Goal: Transaction & Acquisition: Book appointment/travel/reservation

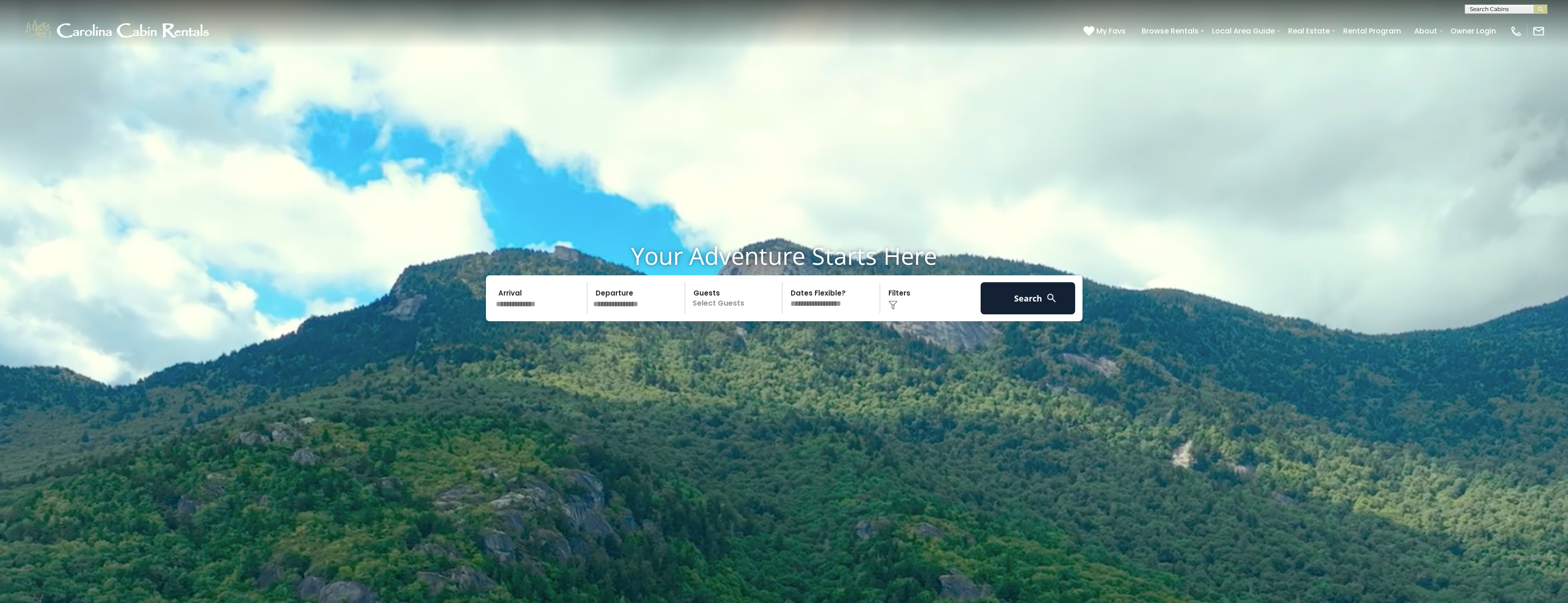
click at [526, 306] on input "text" at bounding box center [540, 298] width 95 height 32
click at [593, 326] on span "Next" at bounding box center [594, 323] width 7 height 7
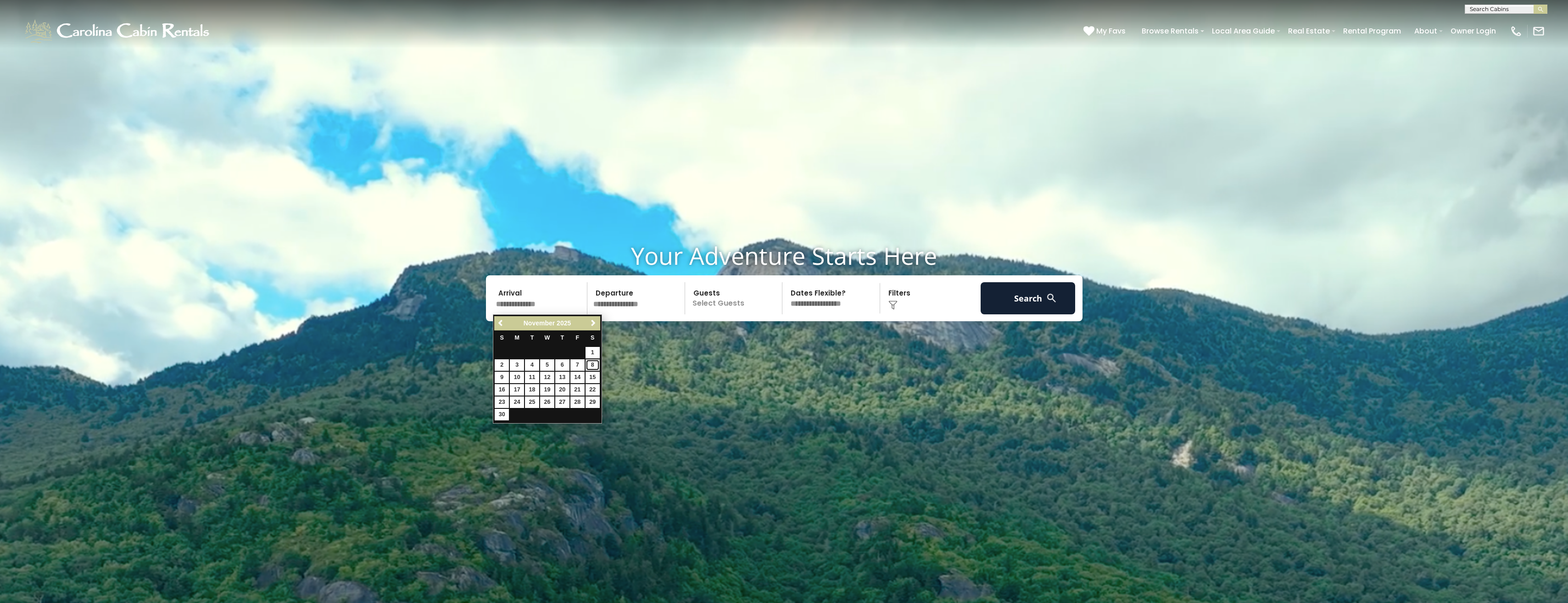
click at [595, 366] on link "8" at bounding box center [592, 365] width 14 height 11
type input "*******"
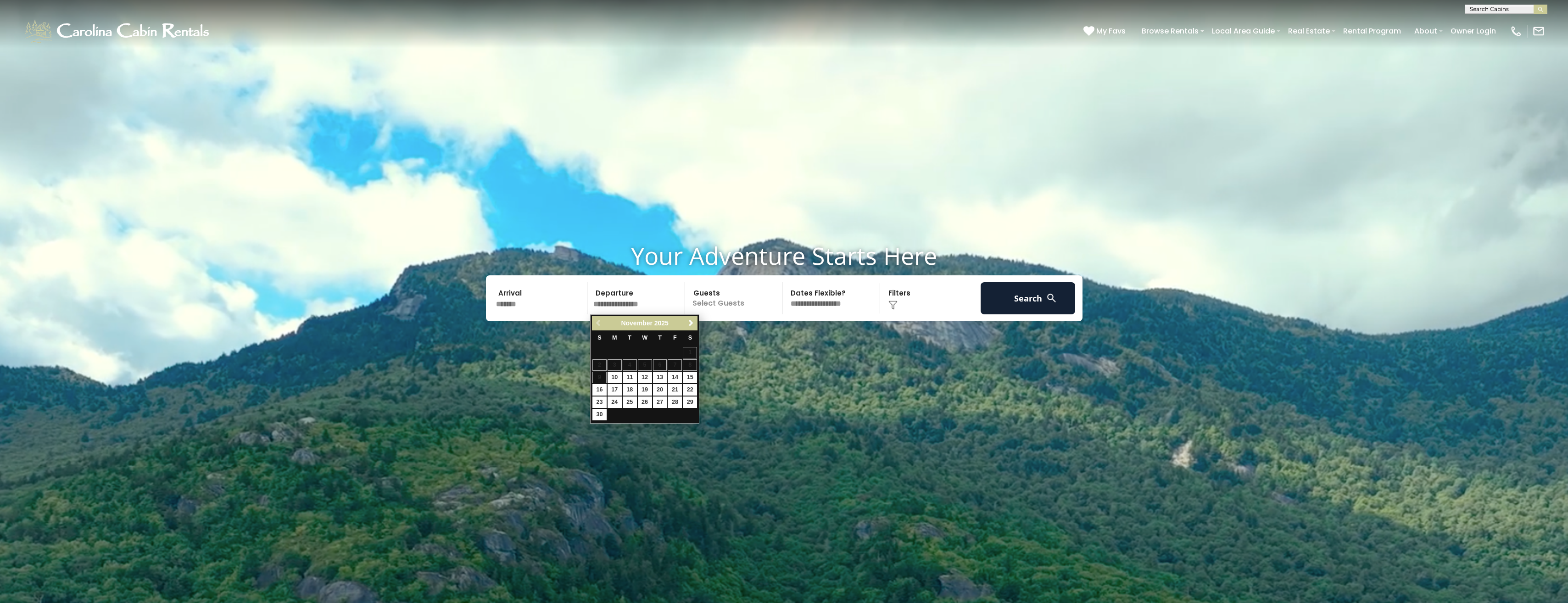
click at [597, 380] on table "S M T W T F S 1 2 3 4 5 6 7 8 9 10 11 12 13 14 15 16 17 18 19 20 21 22 23 24 25…" at bounding box center [644, 376] width 106 height 91
click at [603, 376] on table "S M T W T F S 1 2 3 4 5 6 7 8 9 10 11 12 13 14 15 16 17 18 19 20 21 22 23 24 25…" at bounding box center [644, 376] width 106 height 91
click at [679, 362] on table "S M T W T F S 1 2 3 4 5 6 7 8 9 10 11 12 13 14 15 16 17 18 19 20 21 22 23 24 25…" at bounding box center [644, 376] width 106 height 91
click at [542, 304] on input "*******" at bounding box center [540, 298] width 95 height 32
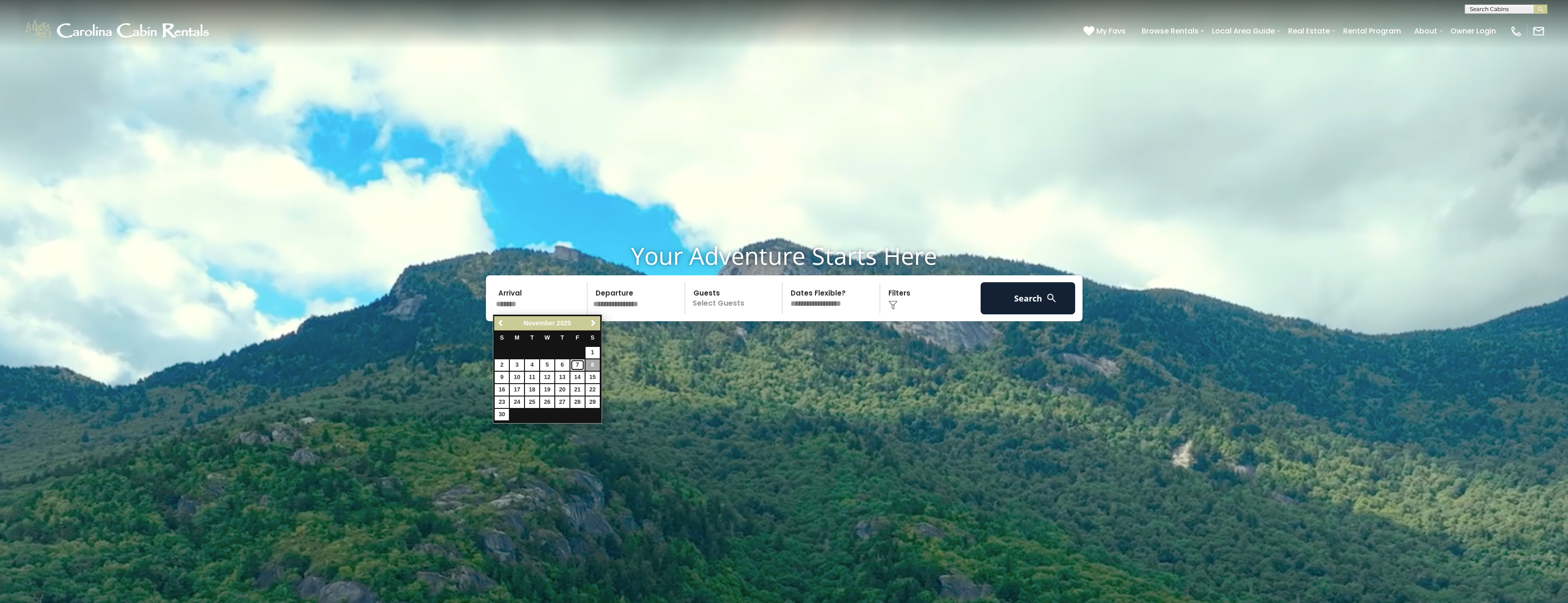
click at [576, 366] on link "7" at bounding box center [577, 365] width 14 height 11
type input "*******"
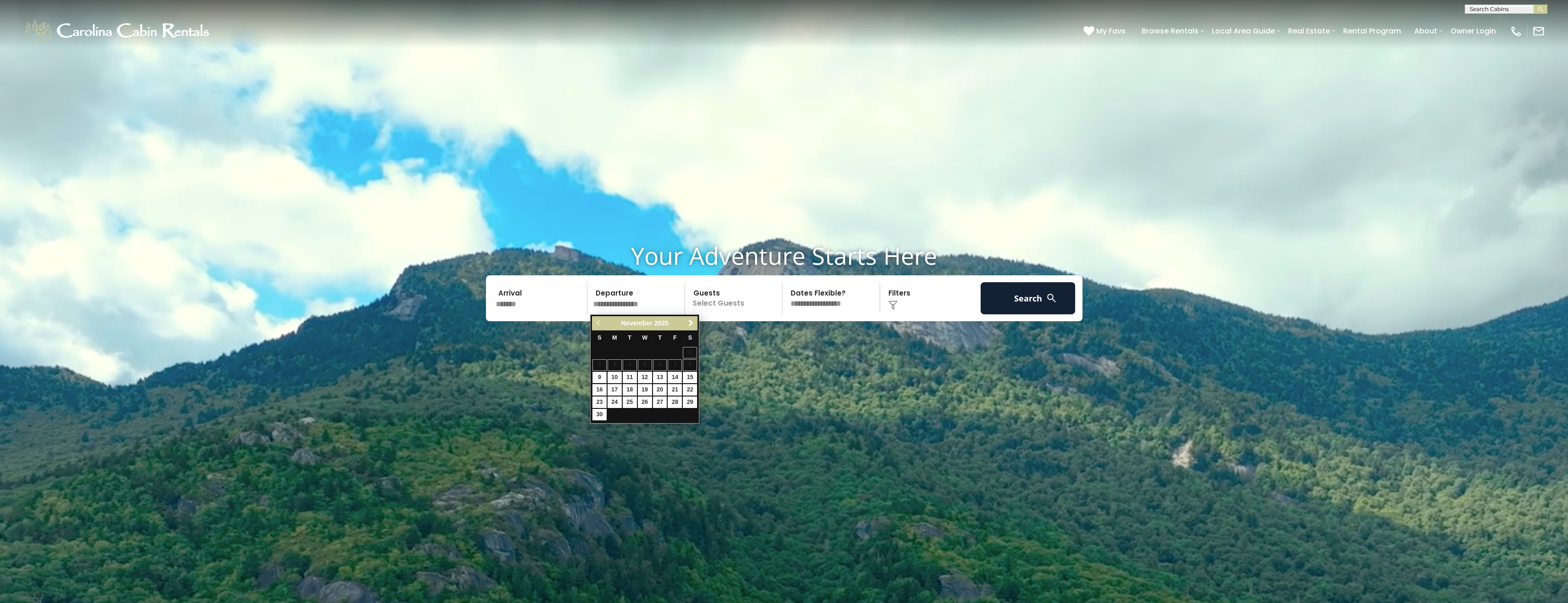
click at [625, 298] on input "text" at bounding box center [637, 298] width 95 height 32
click at [595, 378] on link "9" at bounding box center [599, 377] width 14 height 11
type input "*******"
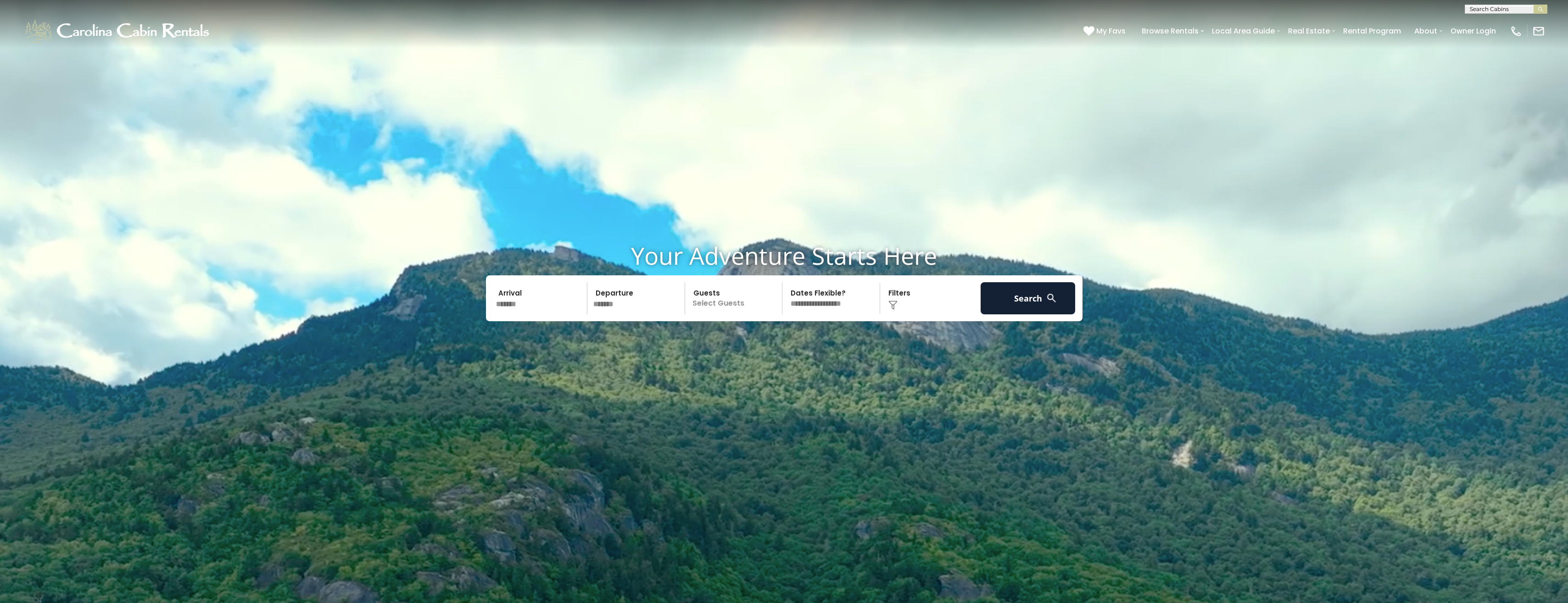
click at [756, 298] on p "Select Guests" at bounding box center [735, 298] width 94 height 32
click at [777, 334] on span "+" at bounding box center [779, 335] width 4 height 9
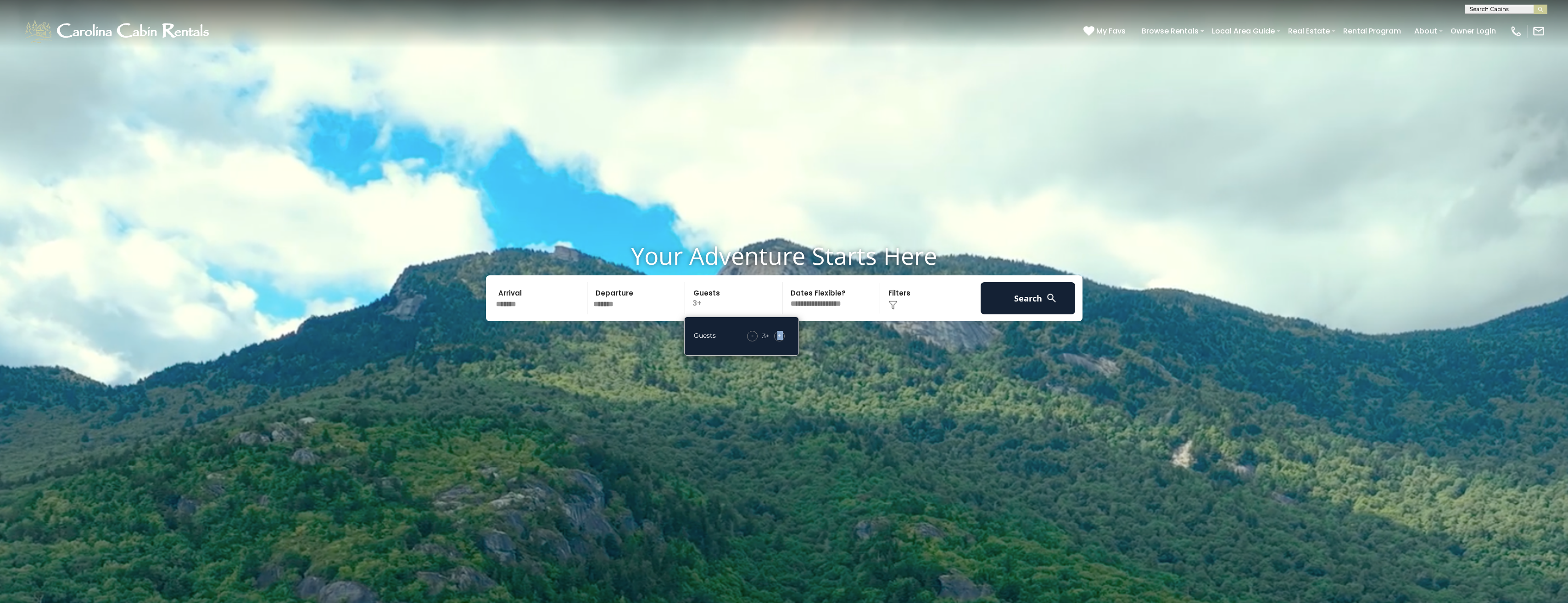
click at [777, 334] on span "+" at bounding box center [779, 335] width 4 height 9
drag, startPoint x: 777, startPoint y: 334, endPoint x: 779, endPoint y: 339, distance: 5.4
click at [779, 339] on span "+" at bounding box center [779, 335] width 4 height 9
click at [779, 337] on span "+" at bounding box center [779, 335] width 4 height 9
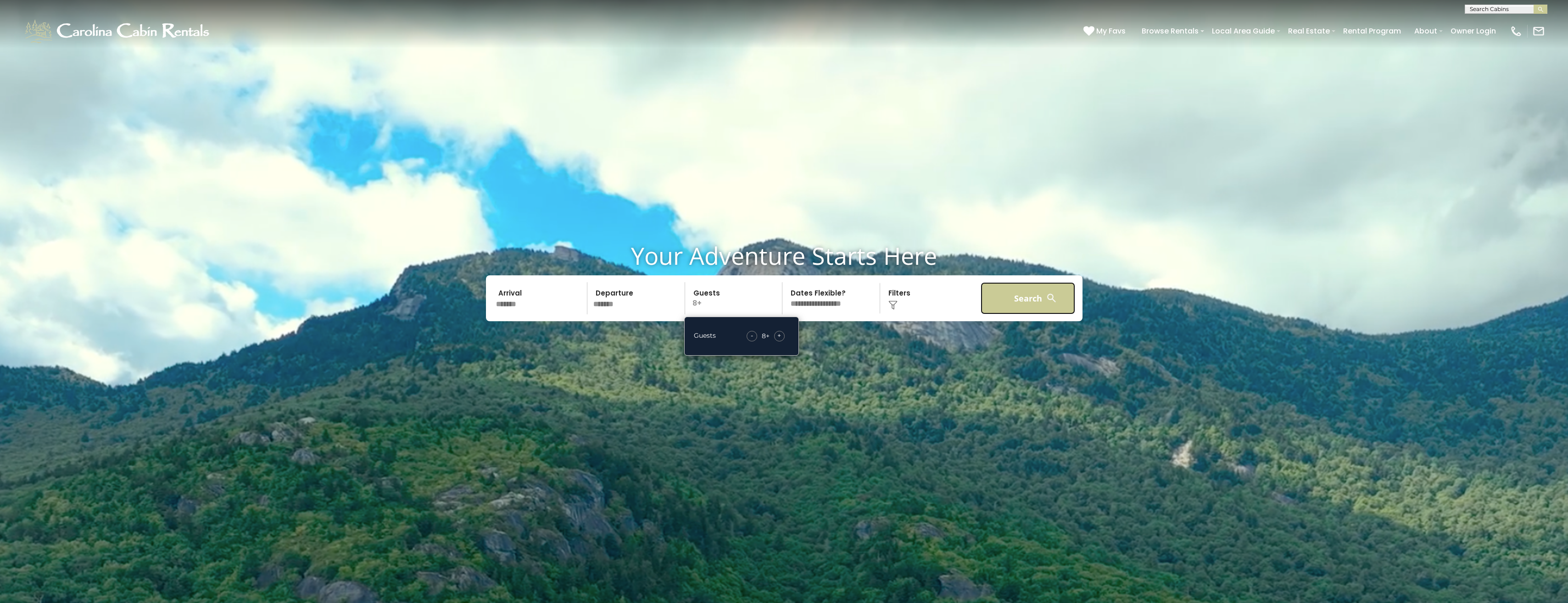
click at [1024, 301] on button "Search" at bounding box center [1028, 298] width 95 height 32
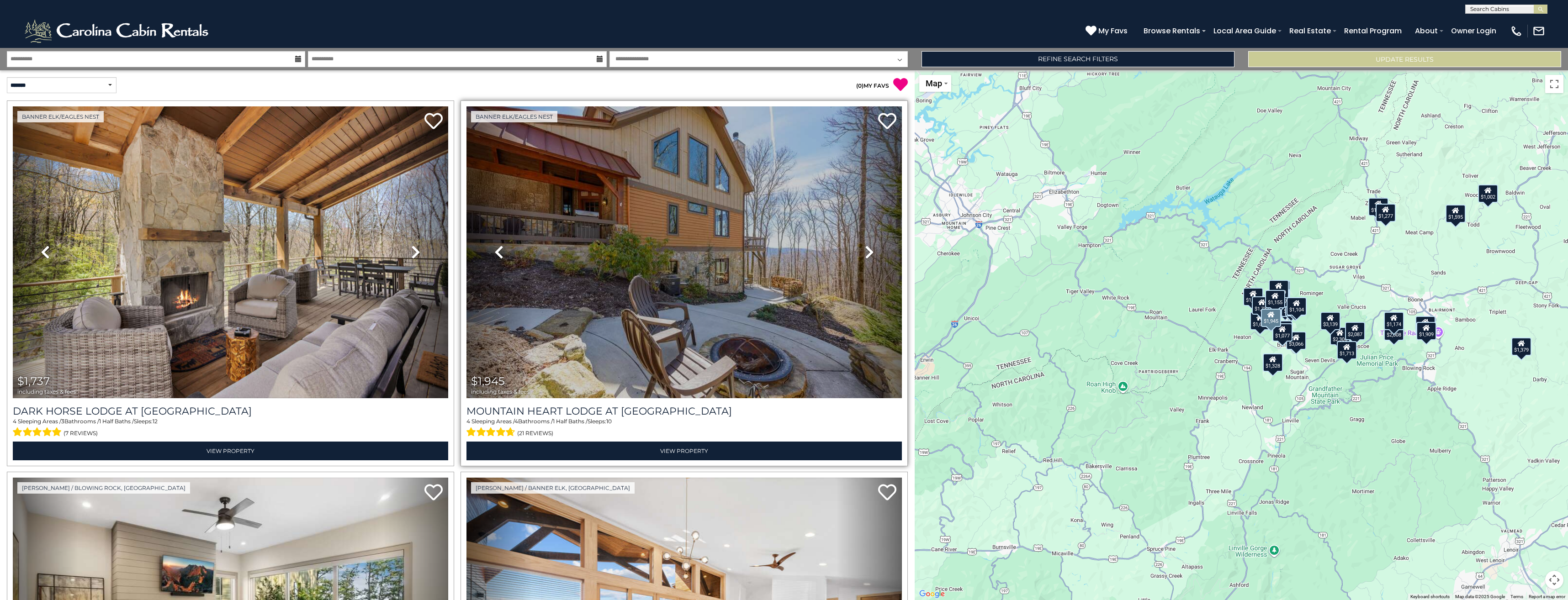
click at [864, 244] on link "Next" at bounding box center [869, 252] width 66 height 292
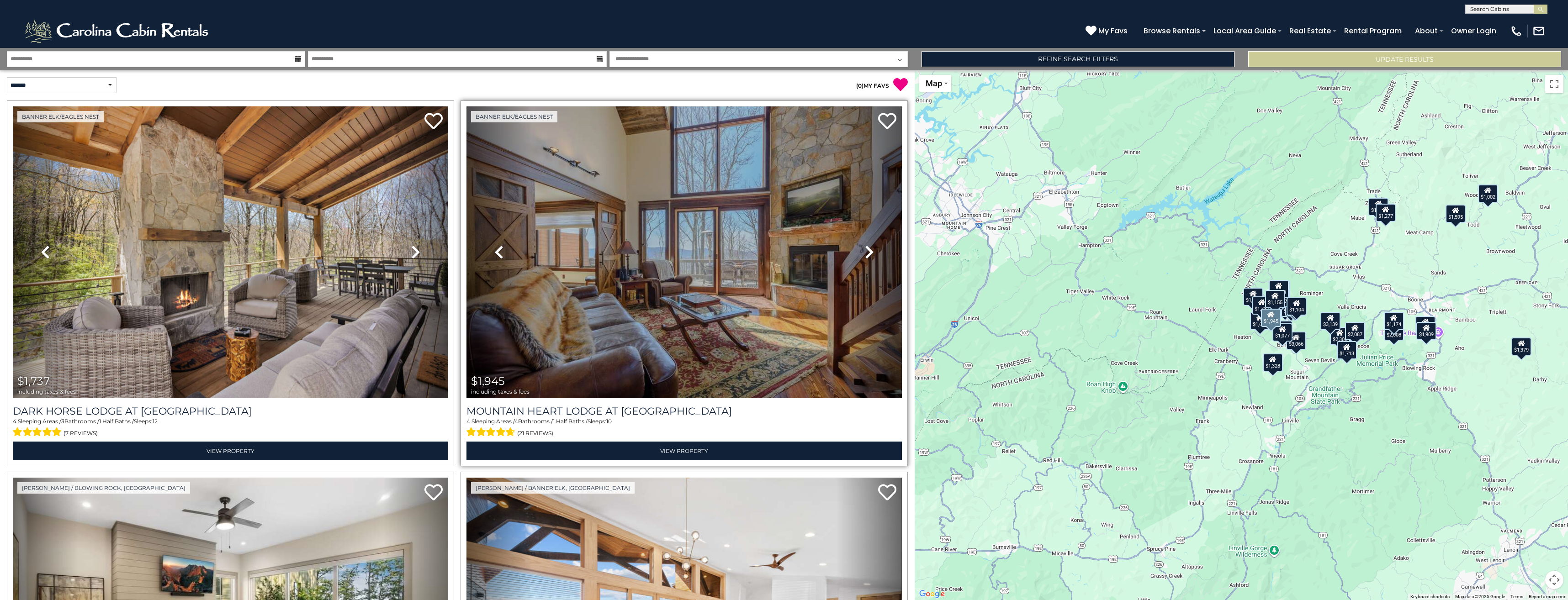
click at [865, 245] on icon at bounding box center [869, 252] width 9 height 15
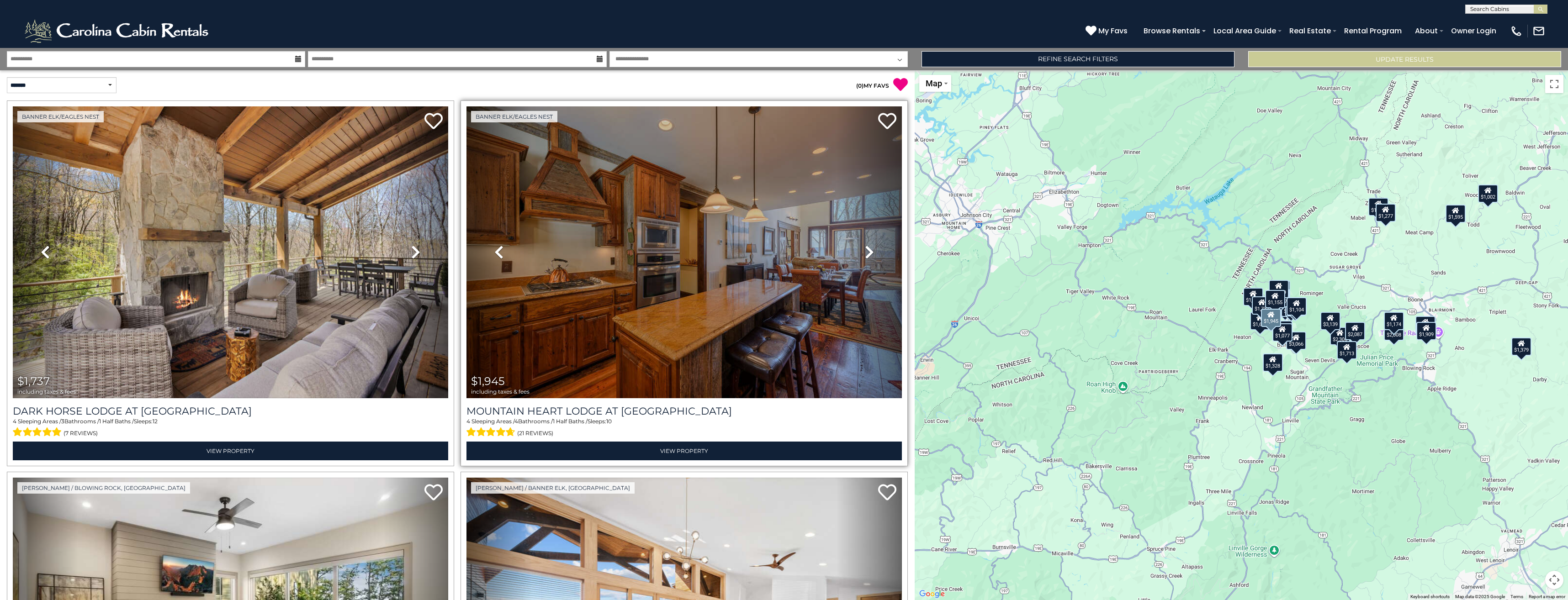
click at [865, 245] on icon at bounding box center [869, 252] width 9 height 15
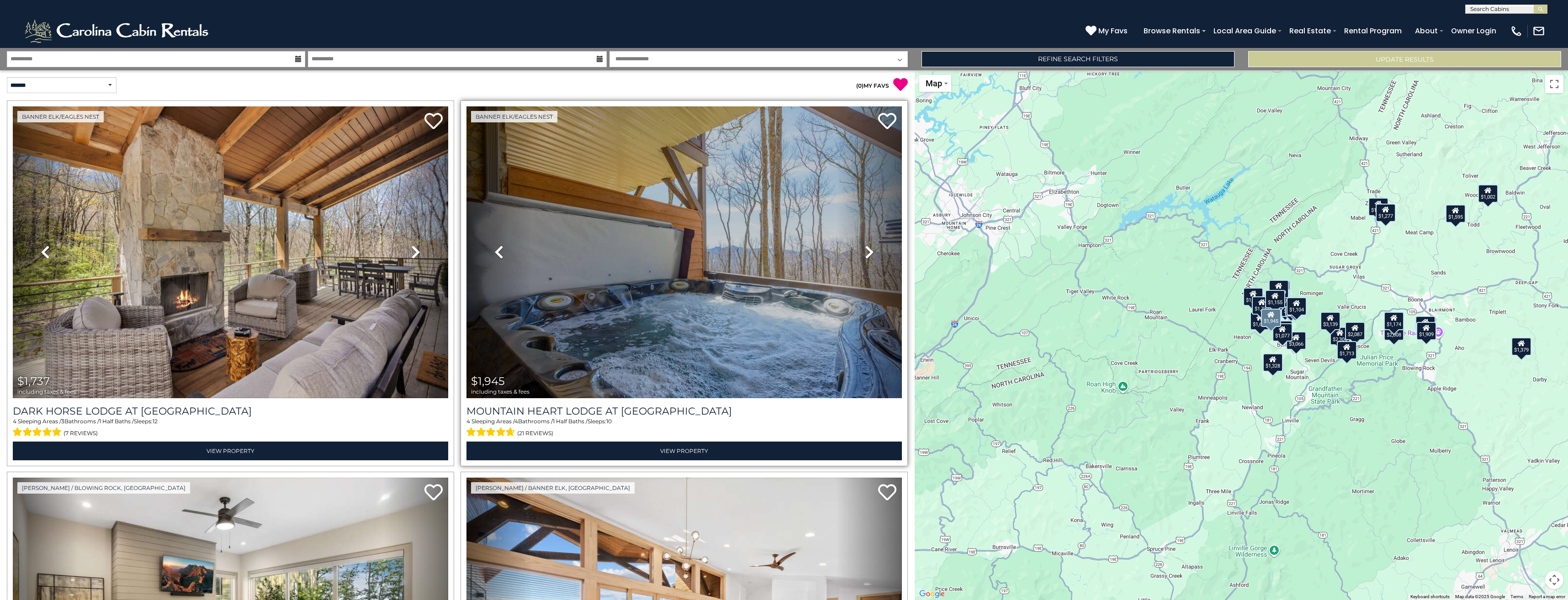
click at [865, 245] on icon at bounding box center [869, 252] width 9 height 15
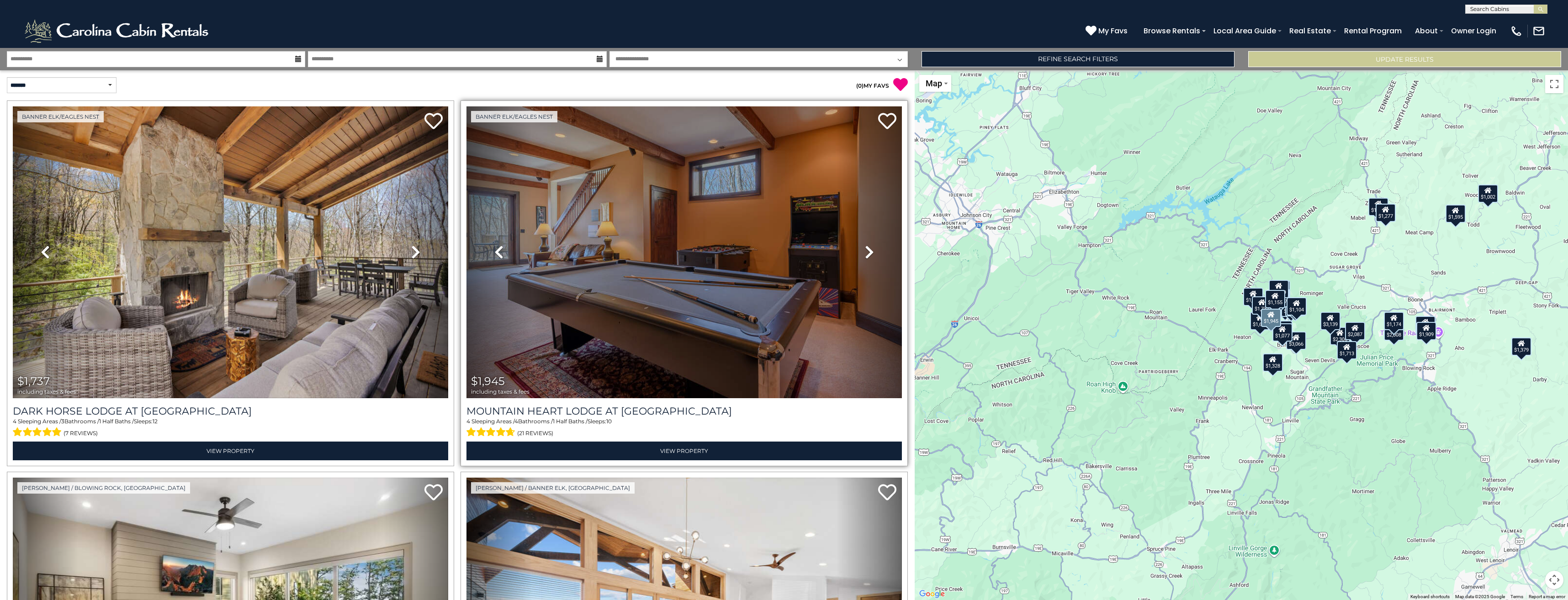
click at [865, 245] on icon at bounding box center [869, 252] width 9 height 15
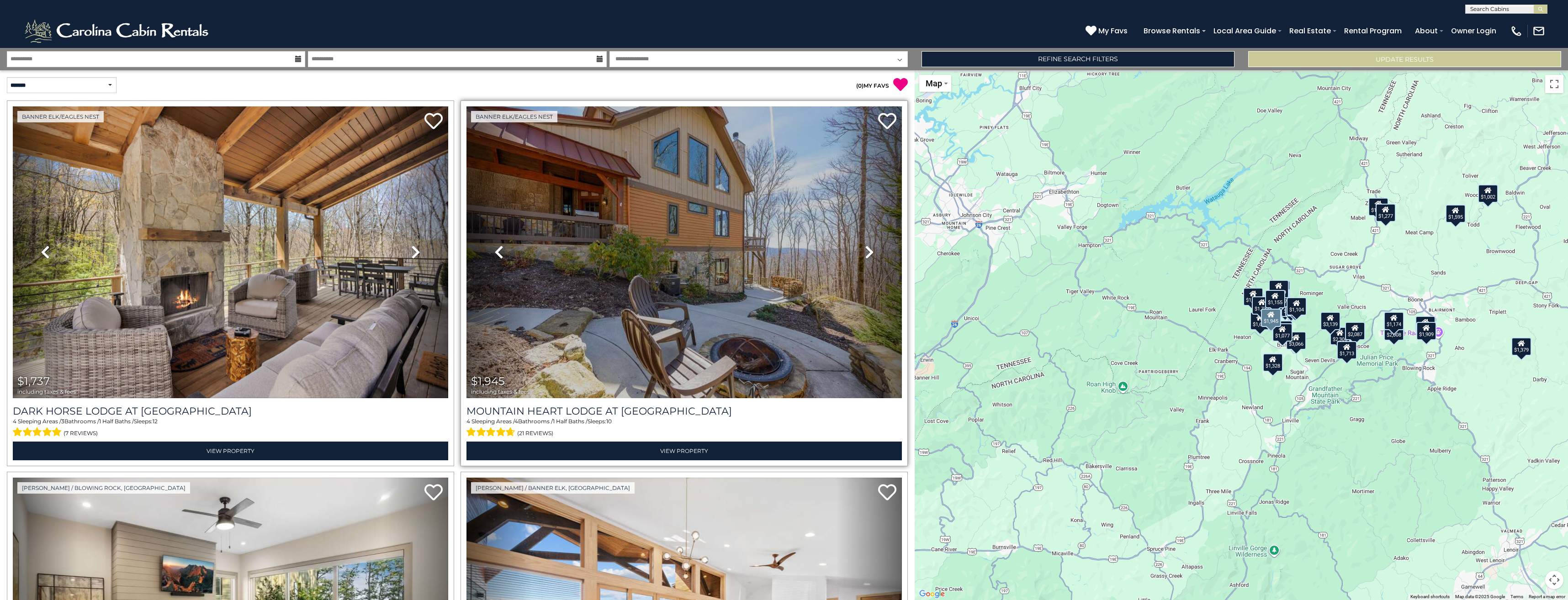
click at [859, 245] on link "Next" at bounding box center [869, 252] width 66 height 292
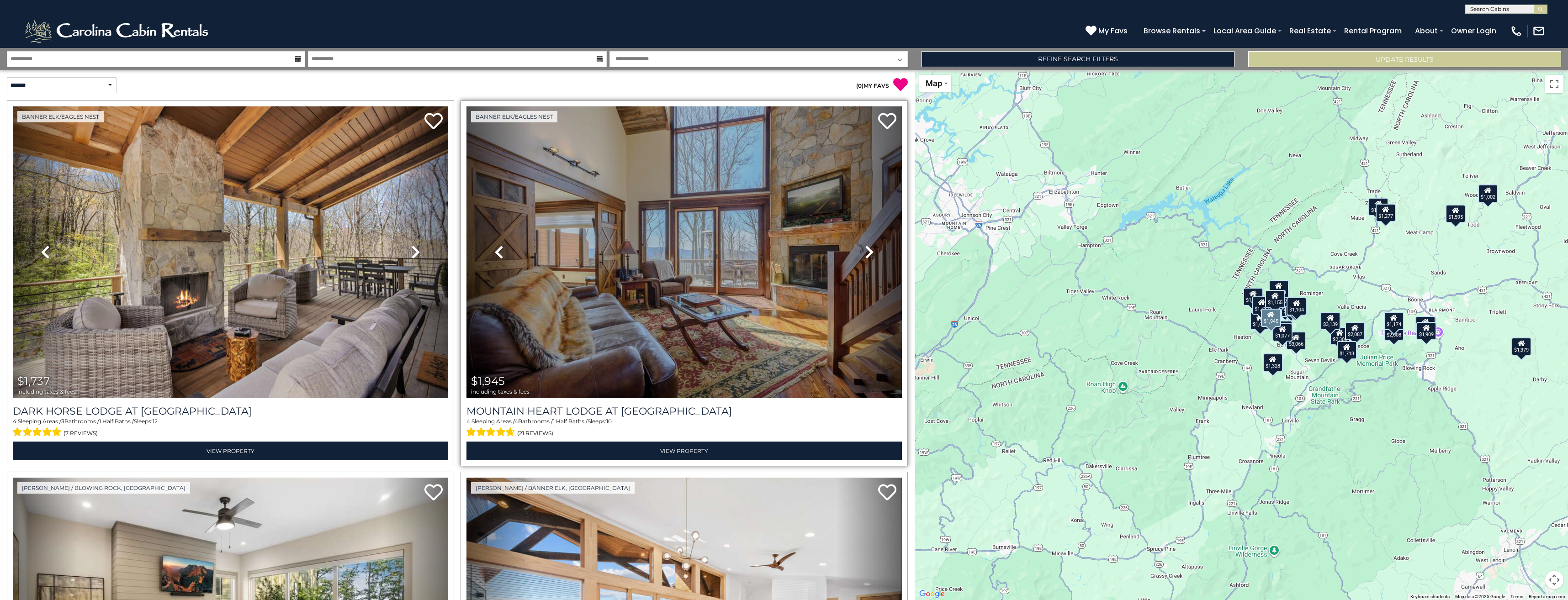
click at [856, 247] on link "Next" at bounding box center [869, 252] width 66 height 292
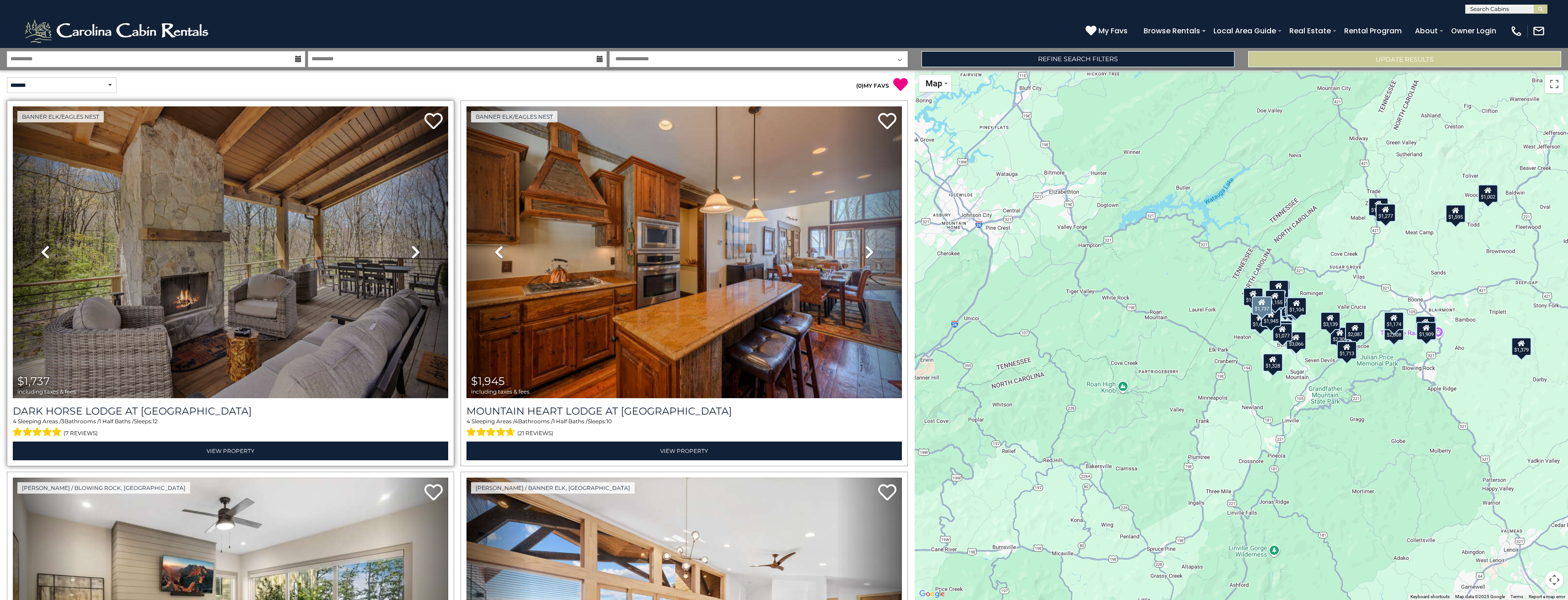
click at [411, 252] on icon at bounding box center [415, 252] width 9 height 15
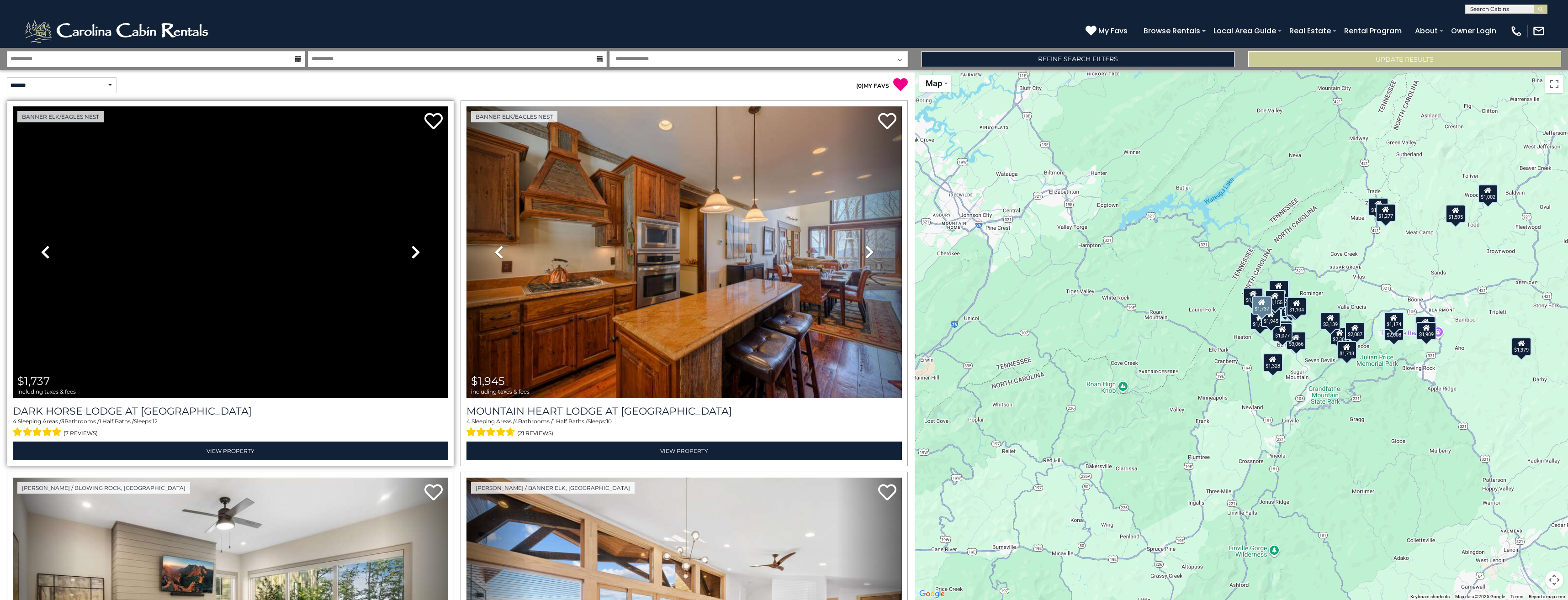
click at [411, 252] on icon at bounding box center [415, 252] width 9 height 15
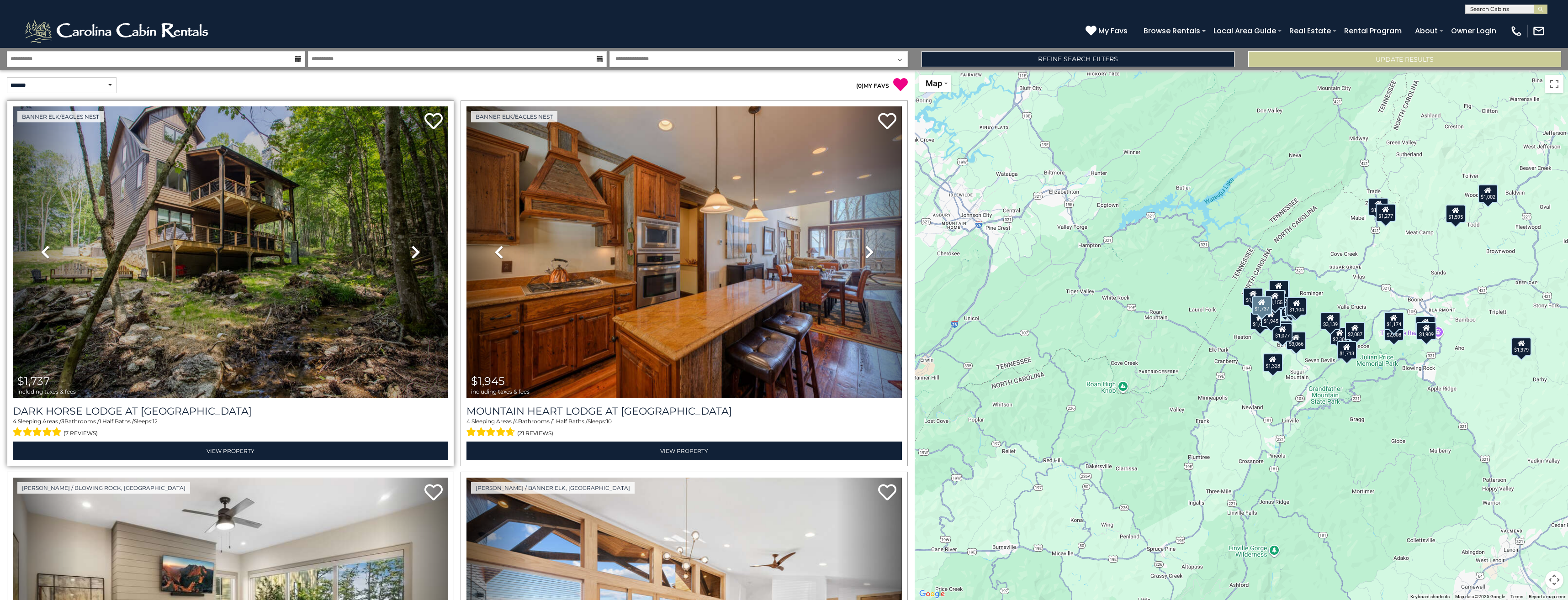
click at [411, 252] on icon at bounding box center [415, 252] width 9 height 15
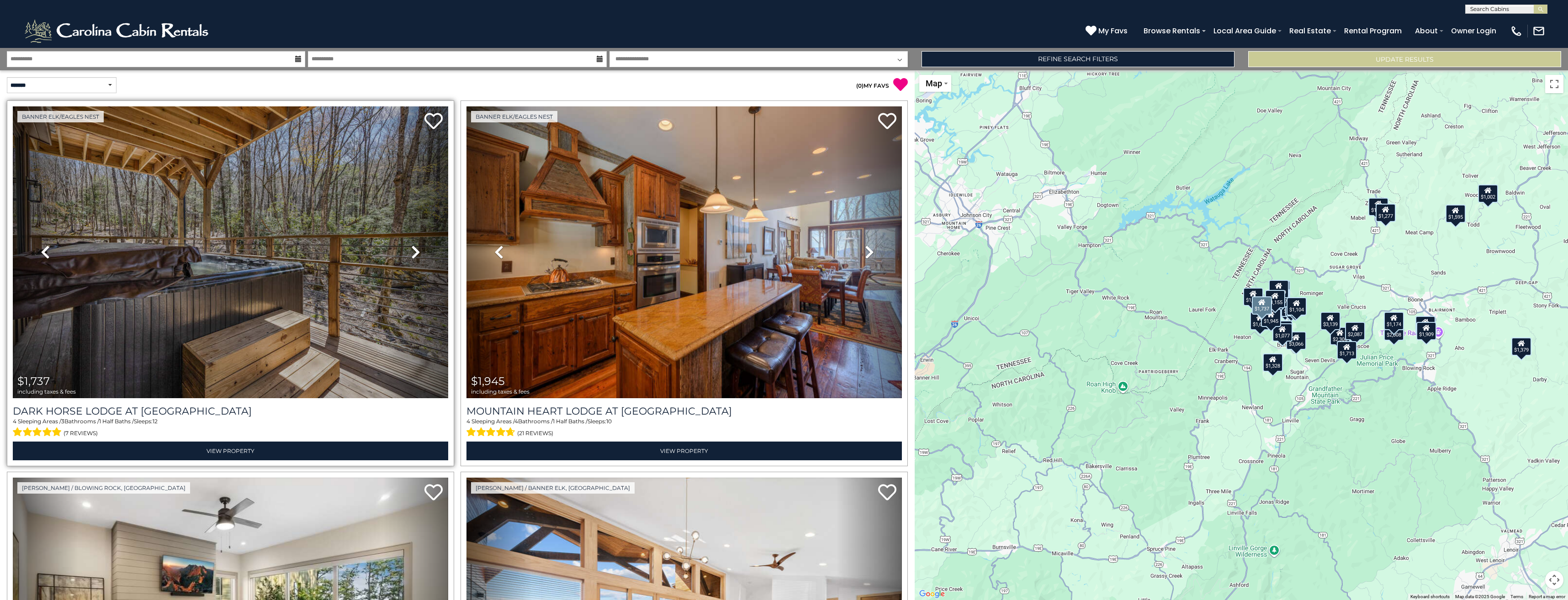
click at [411, 252] on icon at bounding box center [415, 252] width 9 height 15
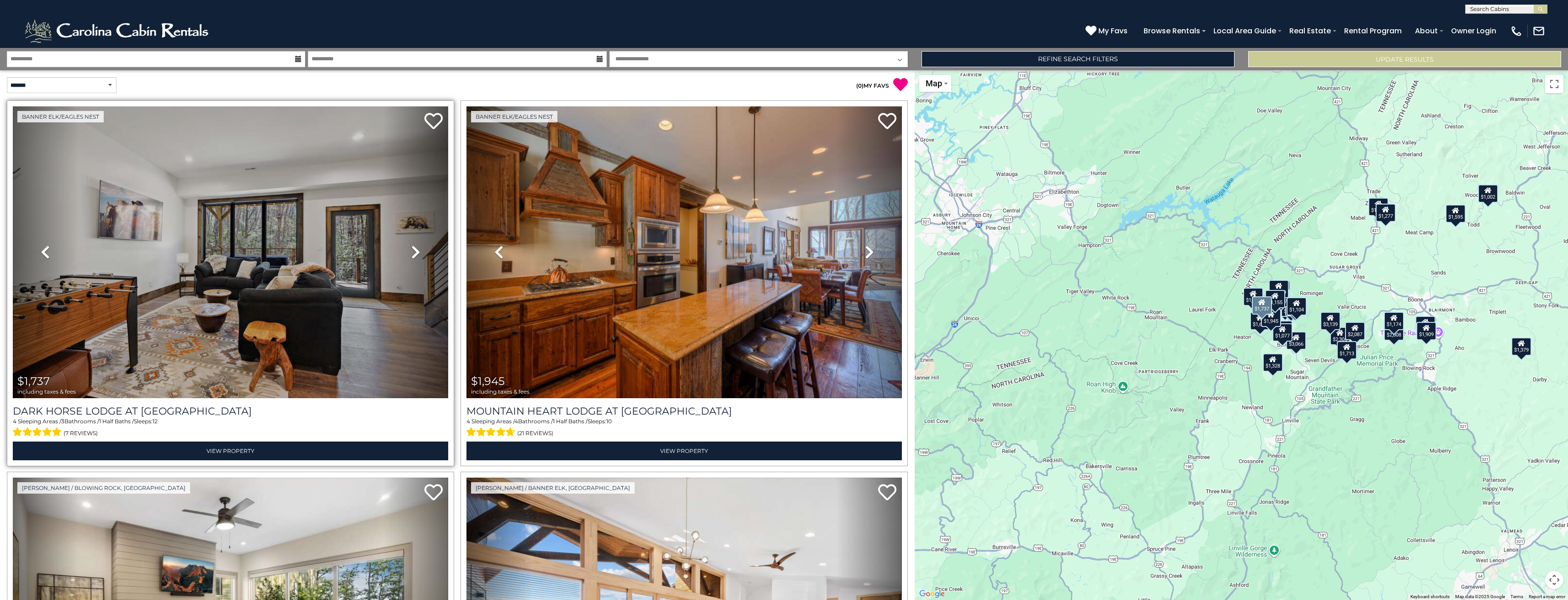
click at [408, 249] on link "Next" at bounding box center [416, 252] width 66 height 292
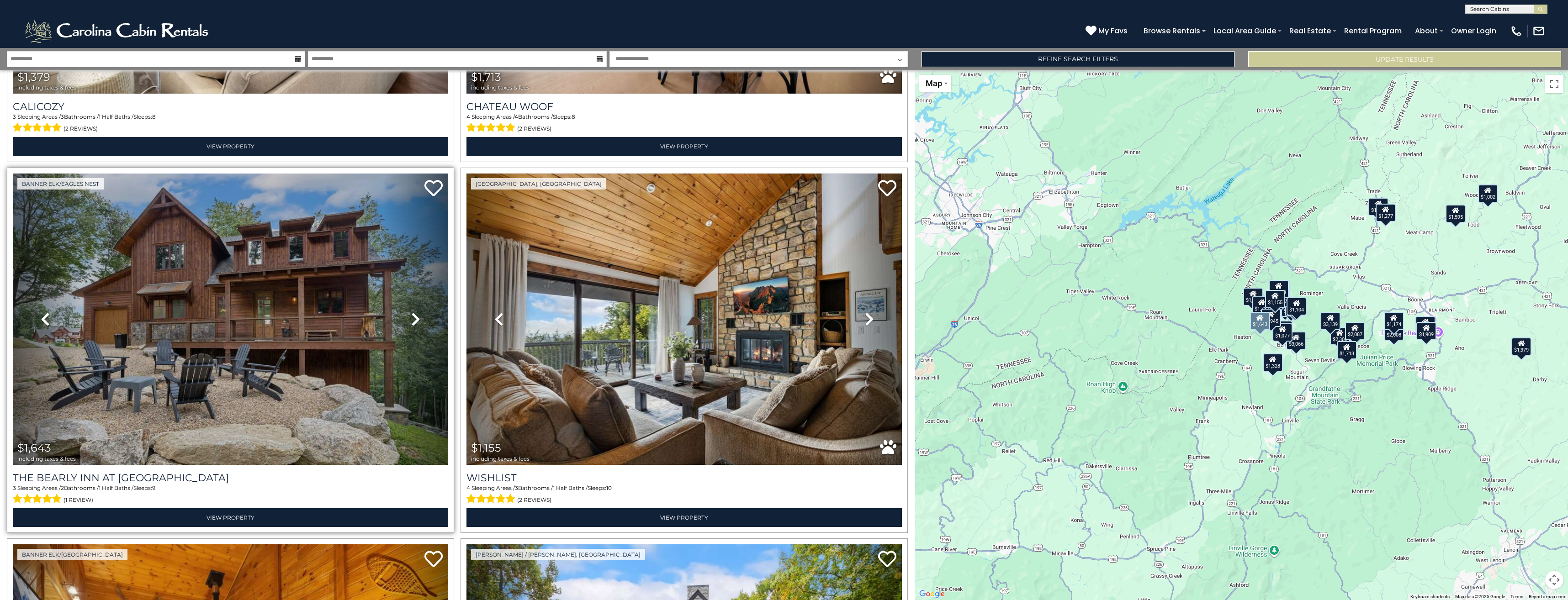
scroll to position [685, 0]
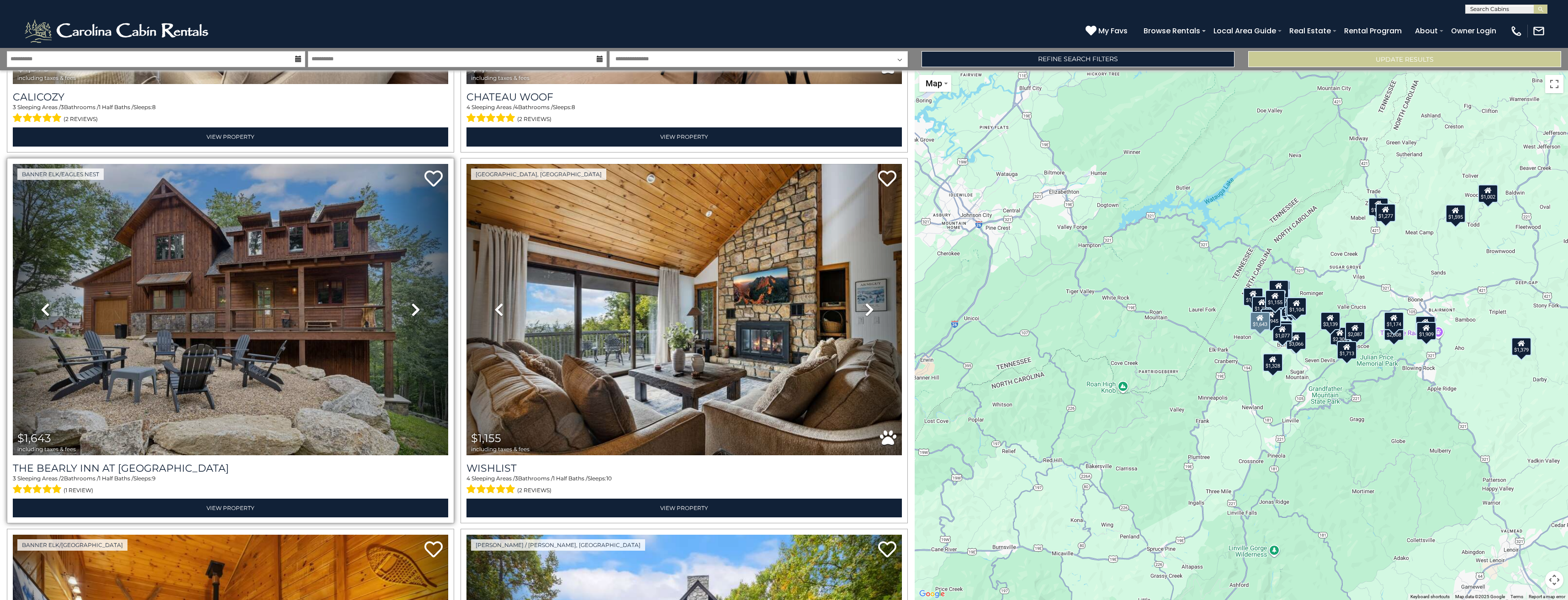
click at [411, 302] on icon at bounding box center [415, 310] width 9 height 15
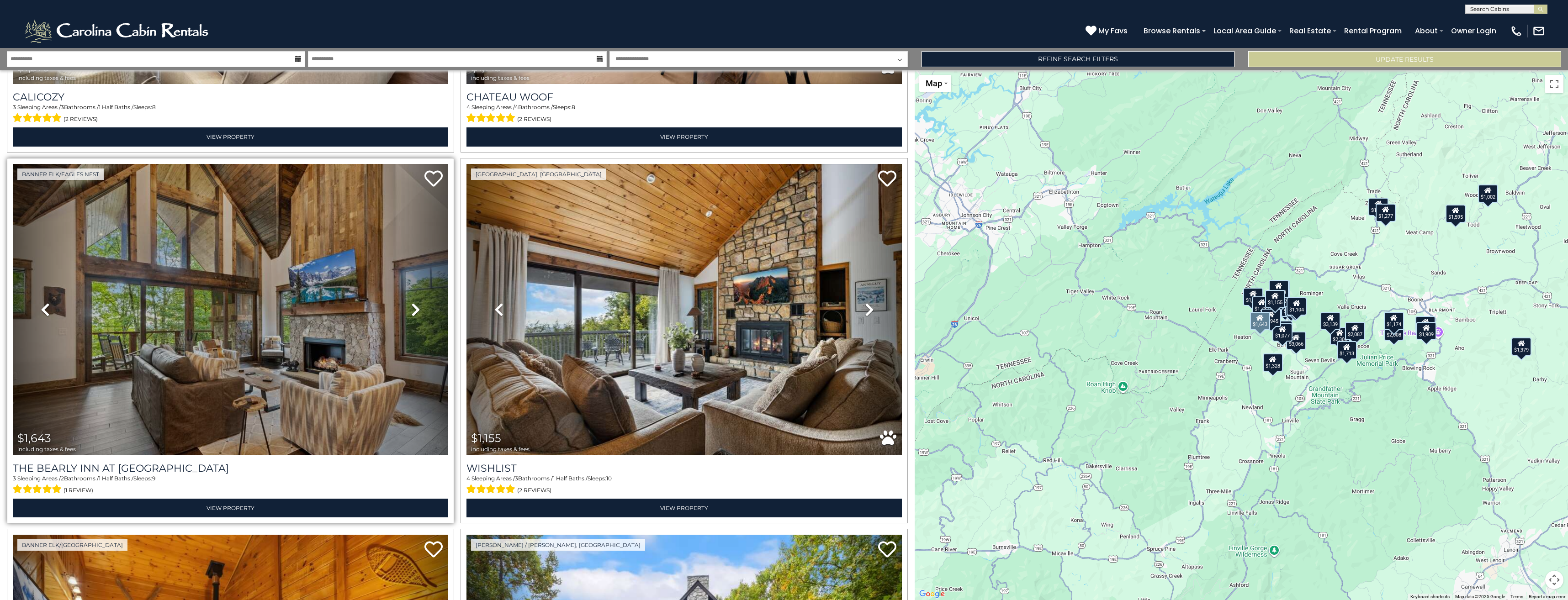
click at [411, 302] on icon at bounding box center [415, 310] width 9 height 15
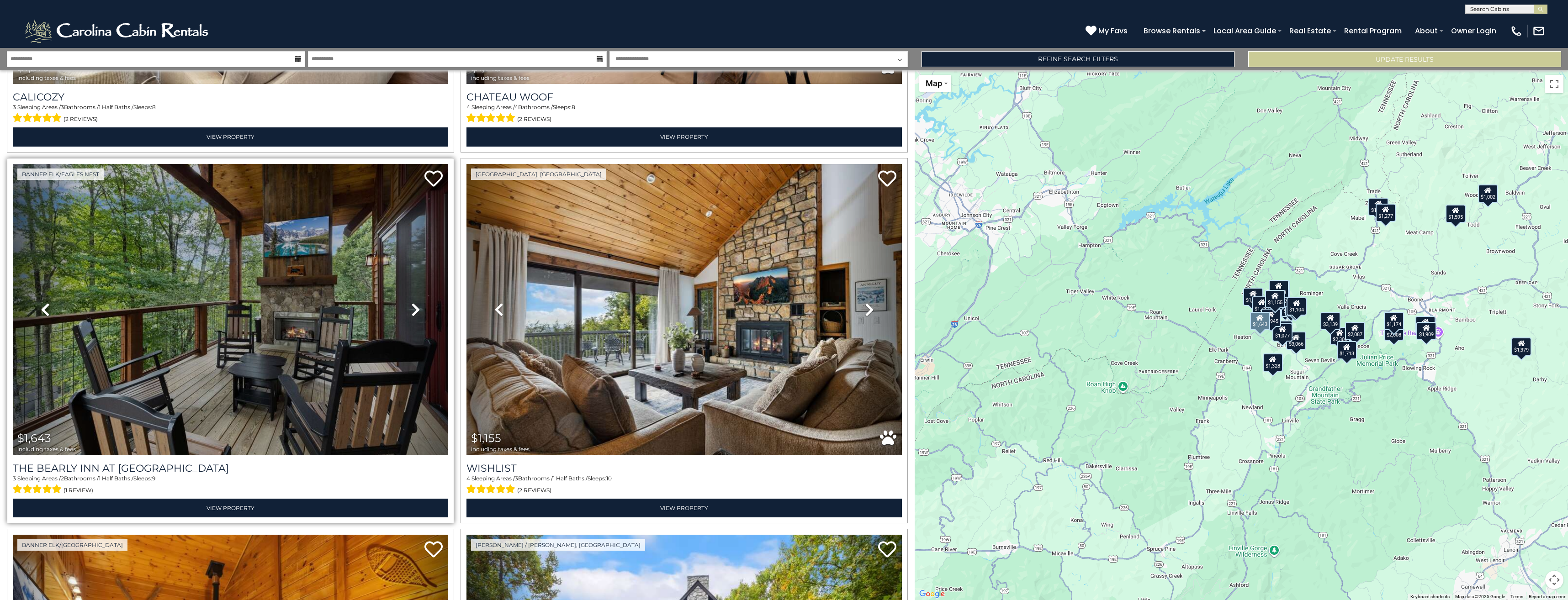
click at [411, 302] on icon at bounding box center [415, 310] width 9 height 15
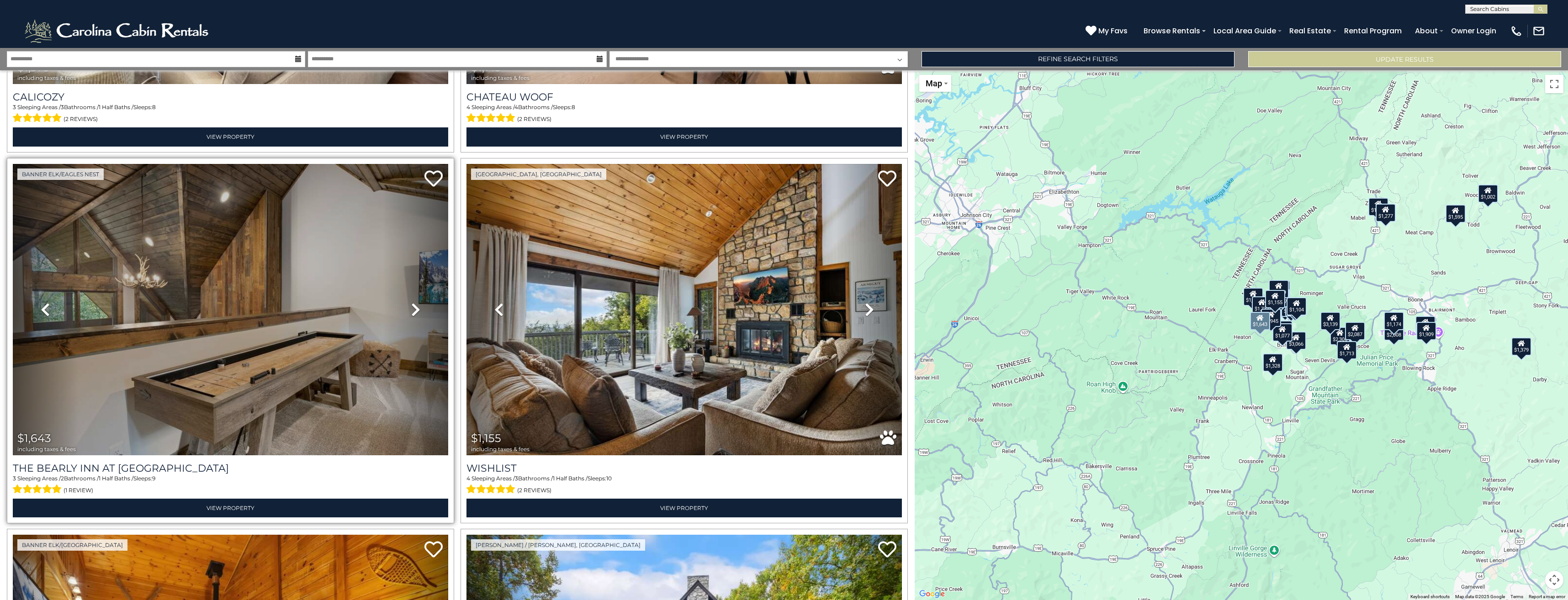
click at [411, 302] on icon at bounding box center [415, 310] width 9 height 15
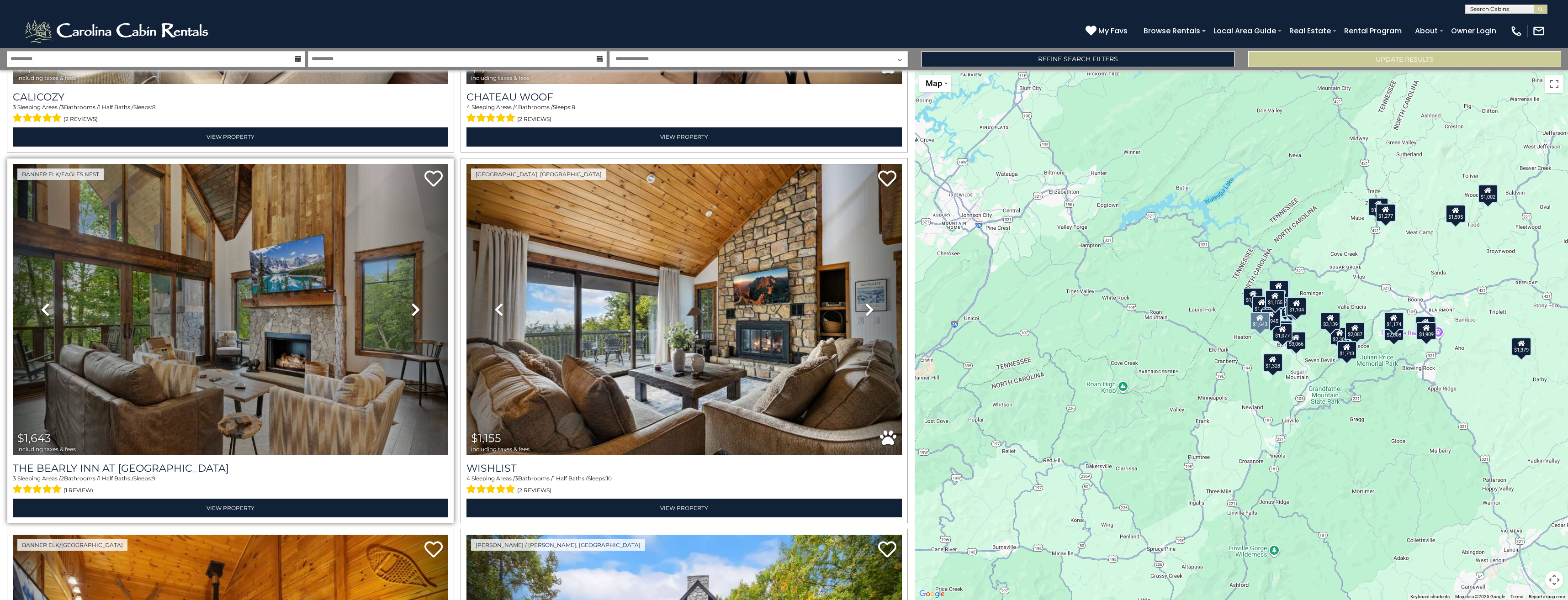
click at [411, 302] on icon at bounding box center [415, 310] width 9 height 15
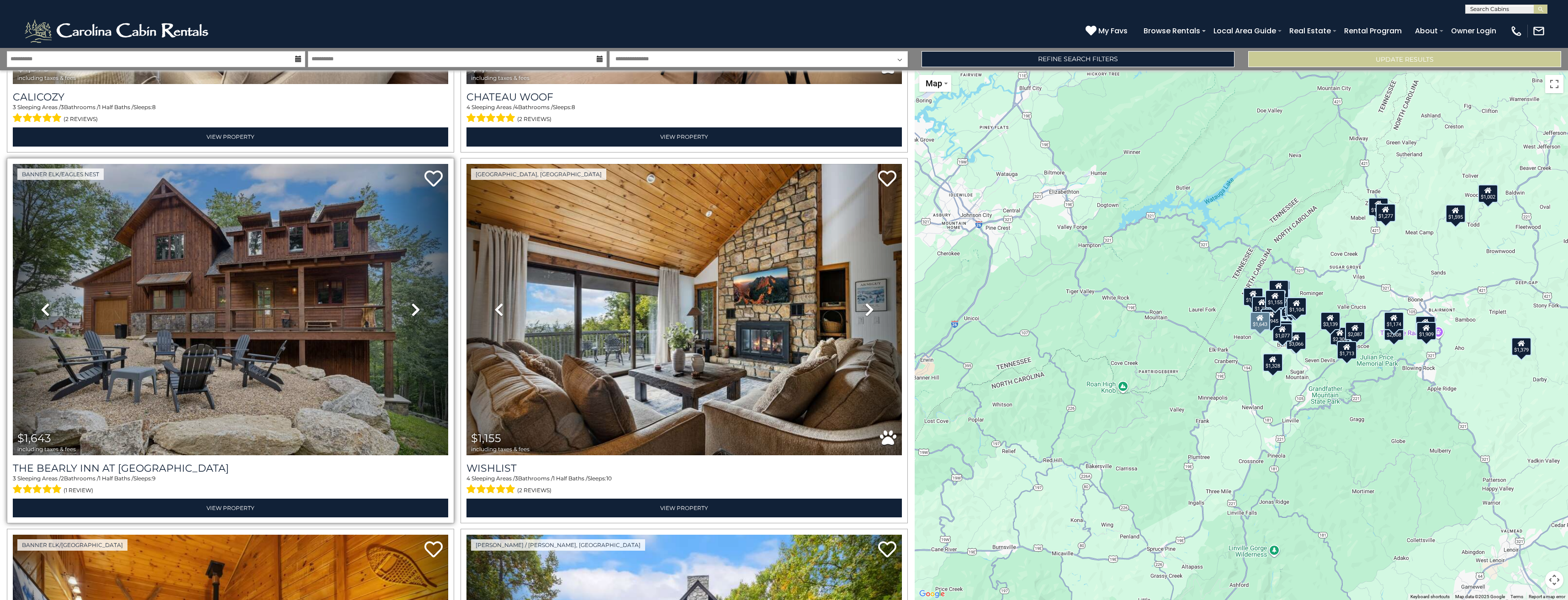
click at [411, 302] on icon at bounding box center [415, 310] width 9 height 15
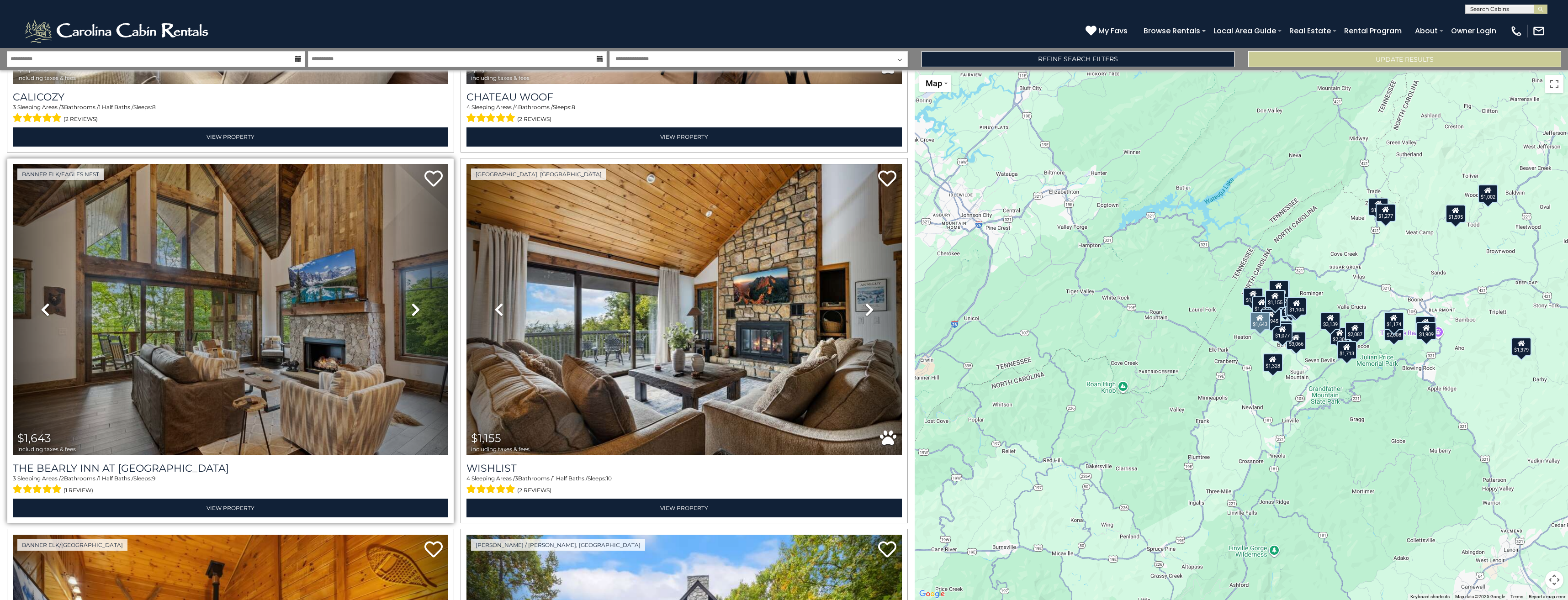
click at [411, 302] on icon at bounding box center [415, 310] width 9 height 15
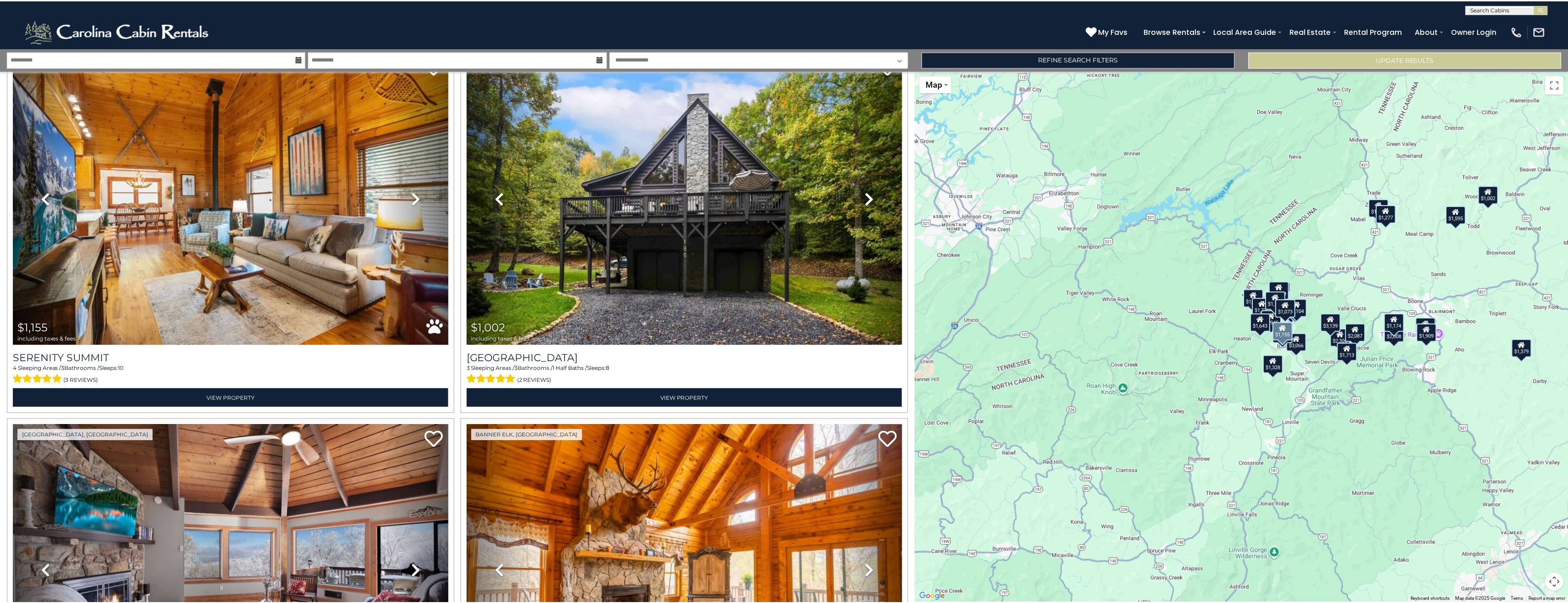
scroll to position [1010, 0]
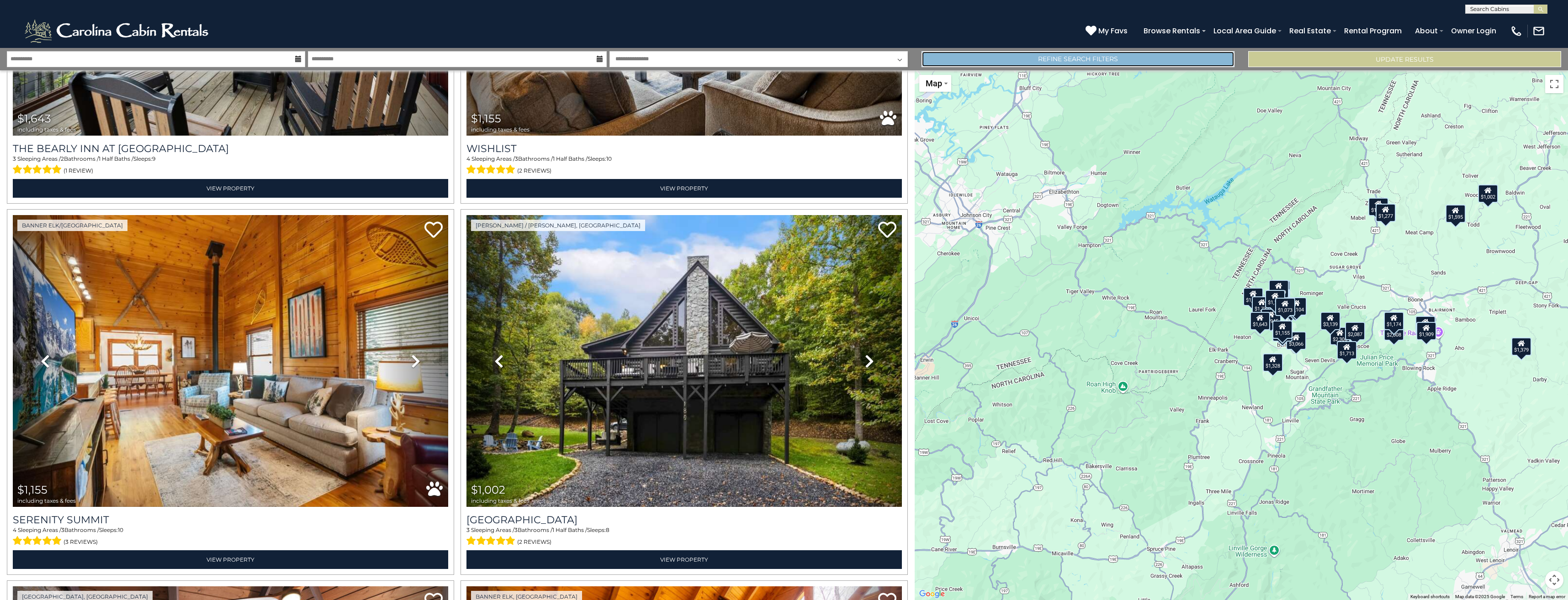
click at [1115, 60] on link "Refine Search Filters" at bounding box center [1078, 59] width 313 height 16
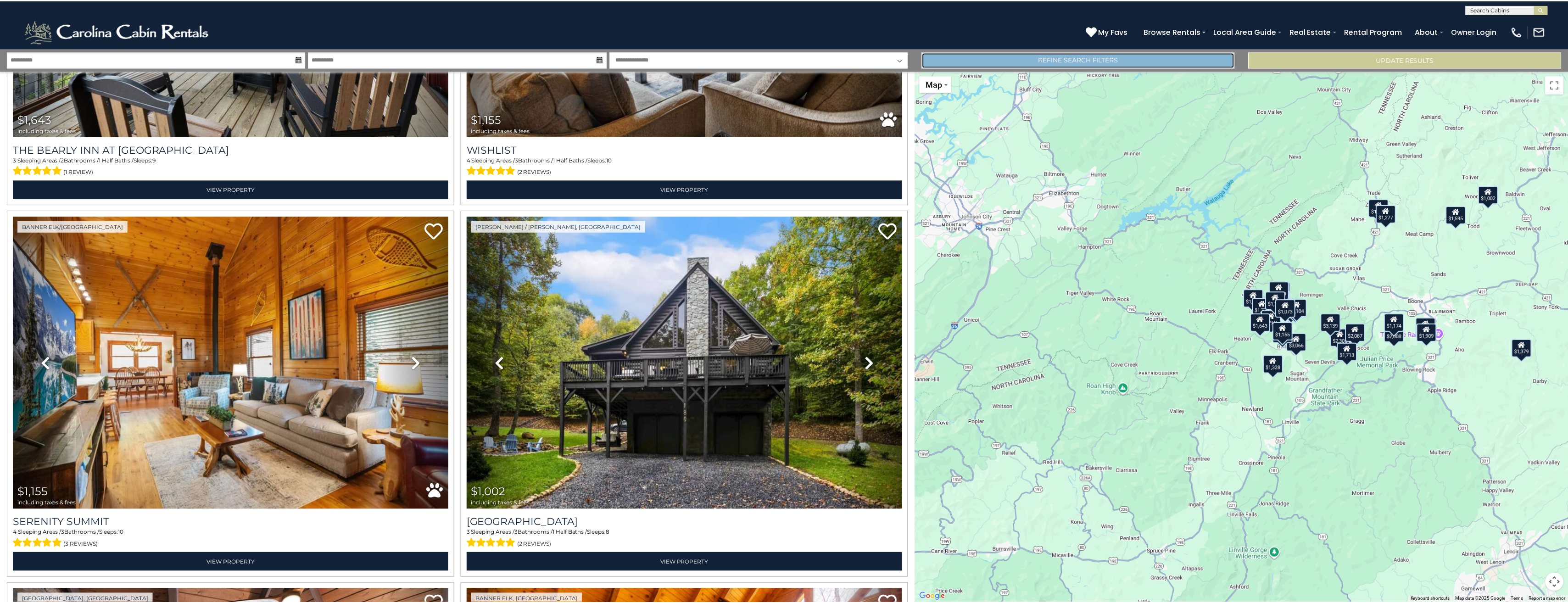
scroll to position [1007, 0]
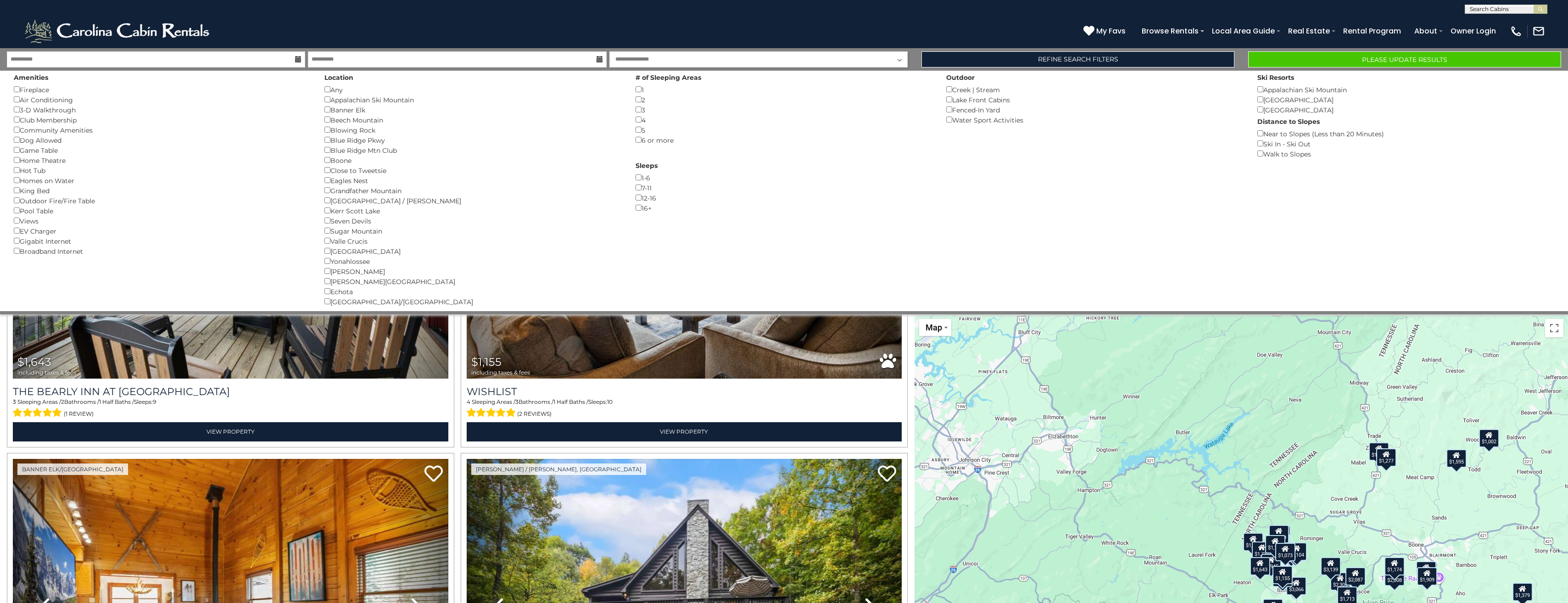
click at [16, 143] on div "Dog Allowed ()" at bounding box center [162, 140] width 297 height 10
click at [1418, 62] on button "Please Update Results" at bounding box center [1405, 60] width 313 height 16
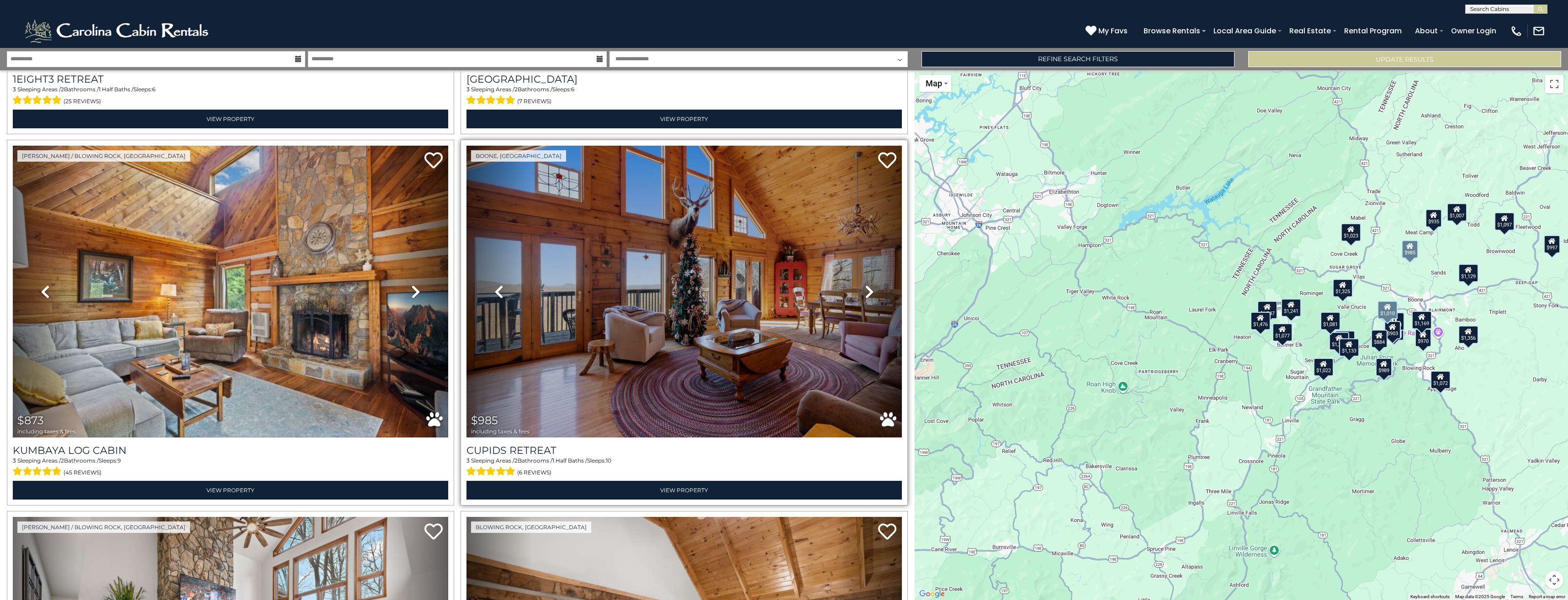
scroll to position [4429, 0]
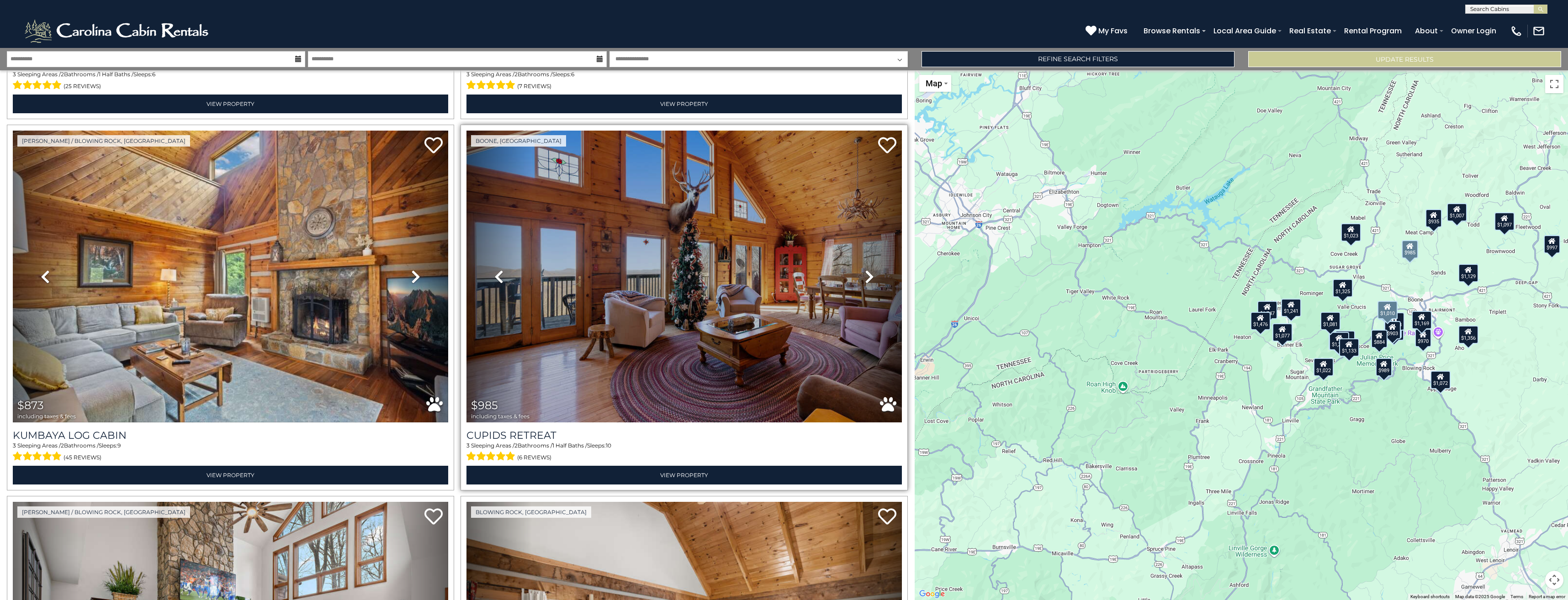
click at [865, 270] on icon at bounding box center [869, 277] width 9 height 15
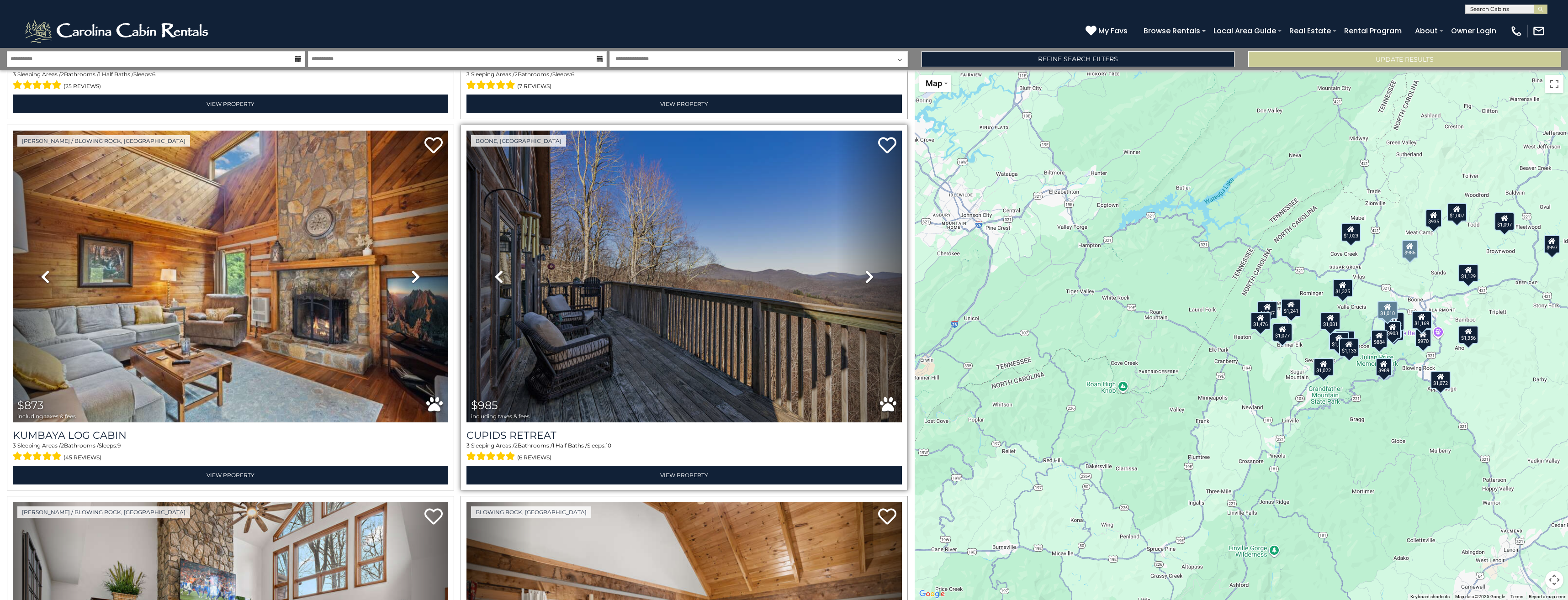
click at [865, 270] on icon at bounding box center [869, 277] width 9 height 15
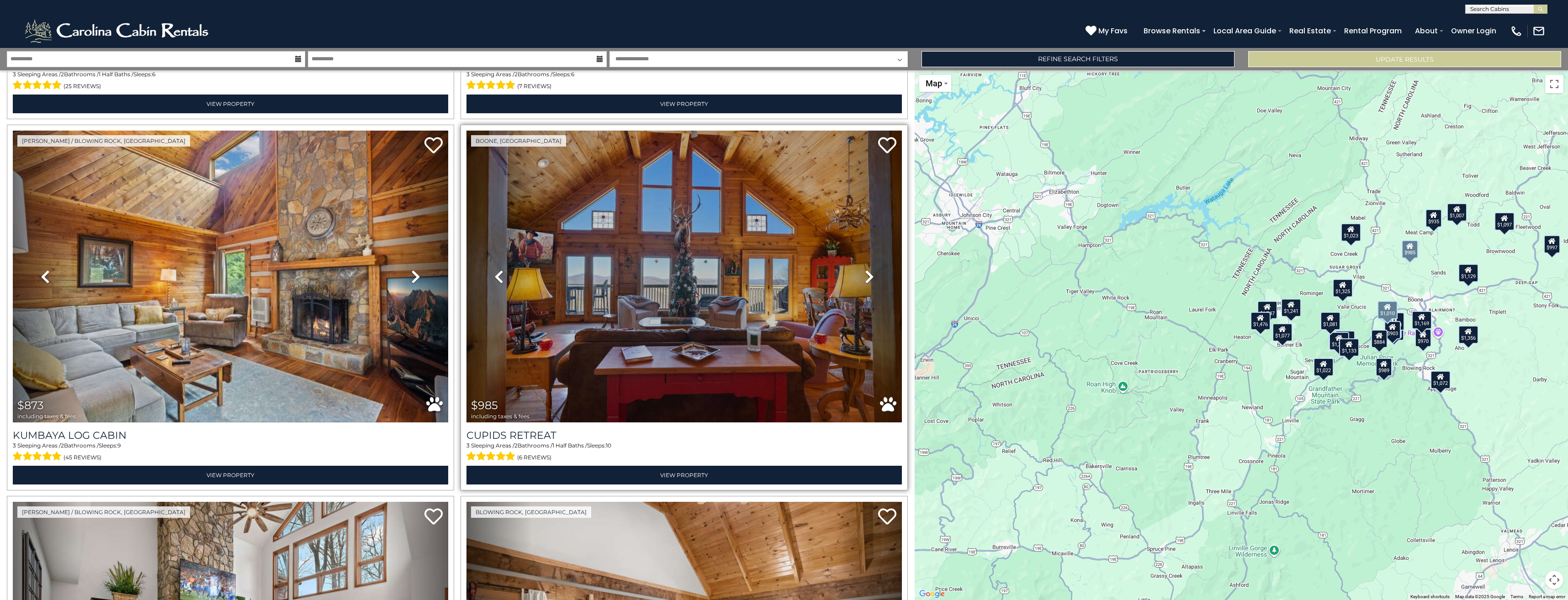
click at [865, 270] on icon at bounding box center [869, 277] width 9 height 15
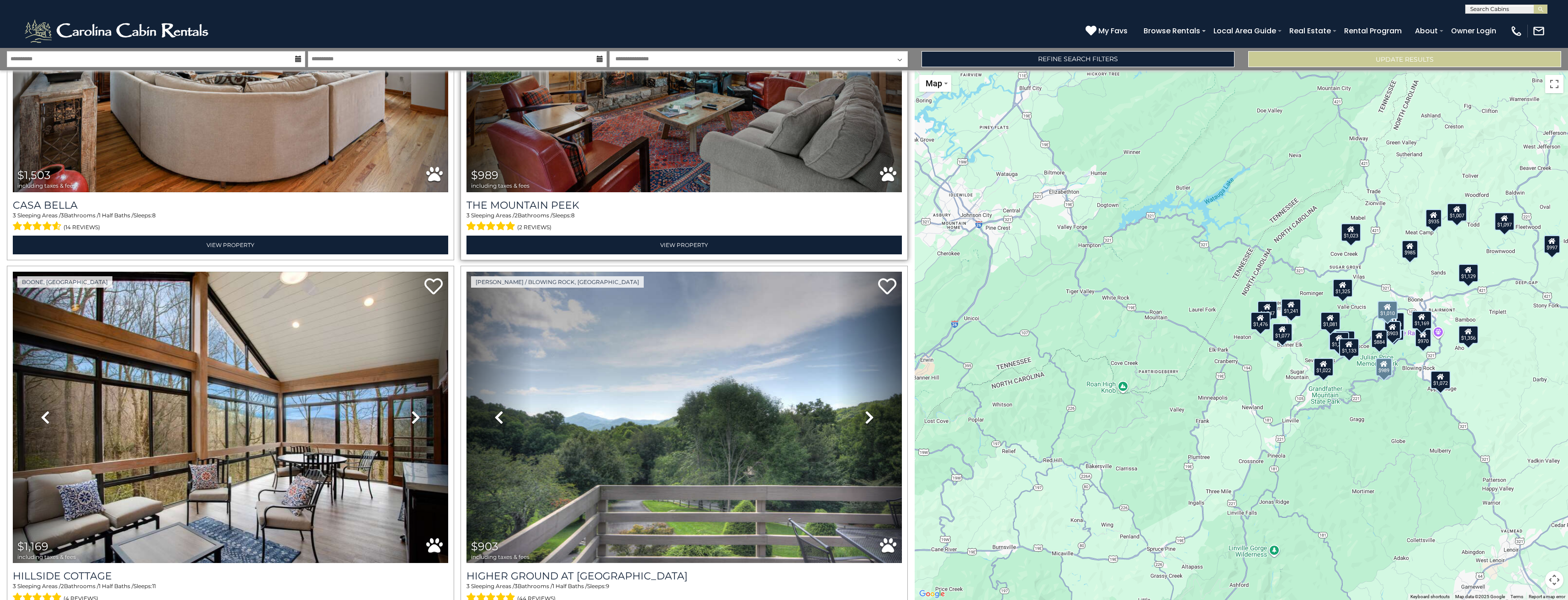
scroll to position [5096, 0]
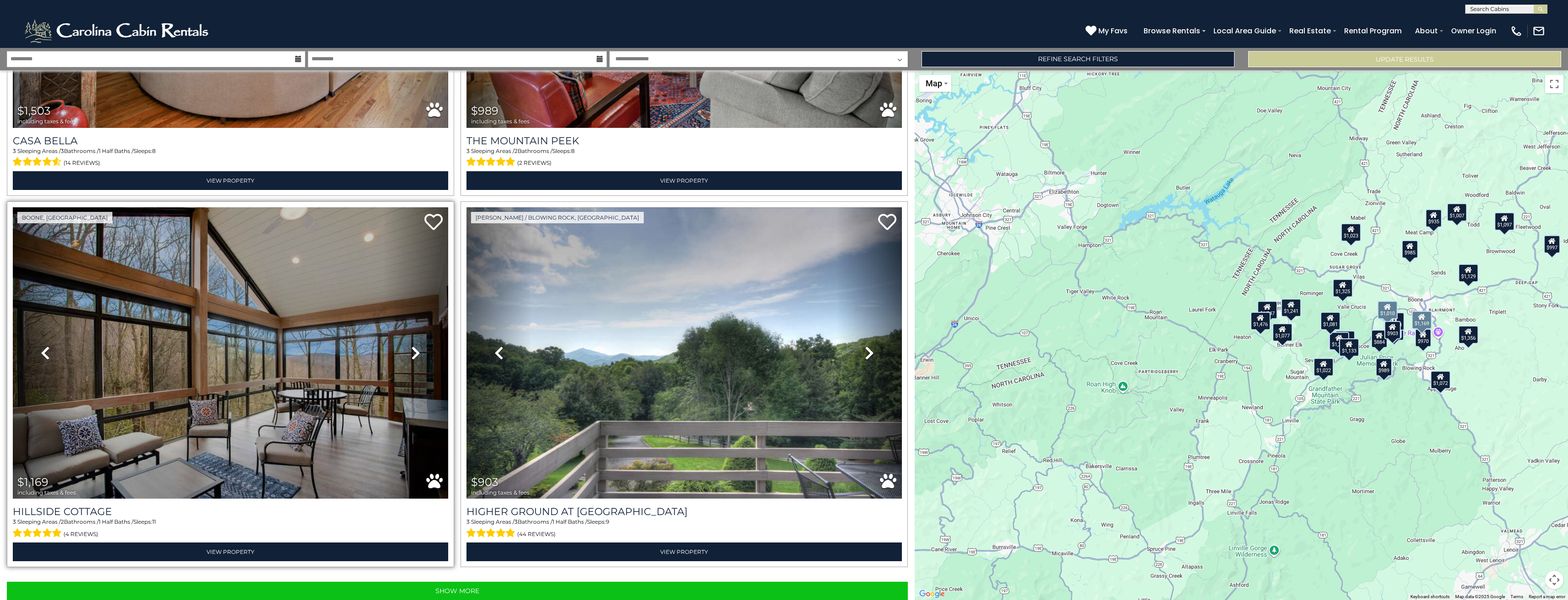
click at [415, 346] on icon at bounding box center [415, 353] width 9 height 15
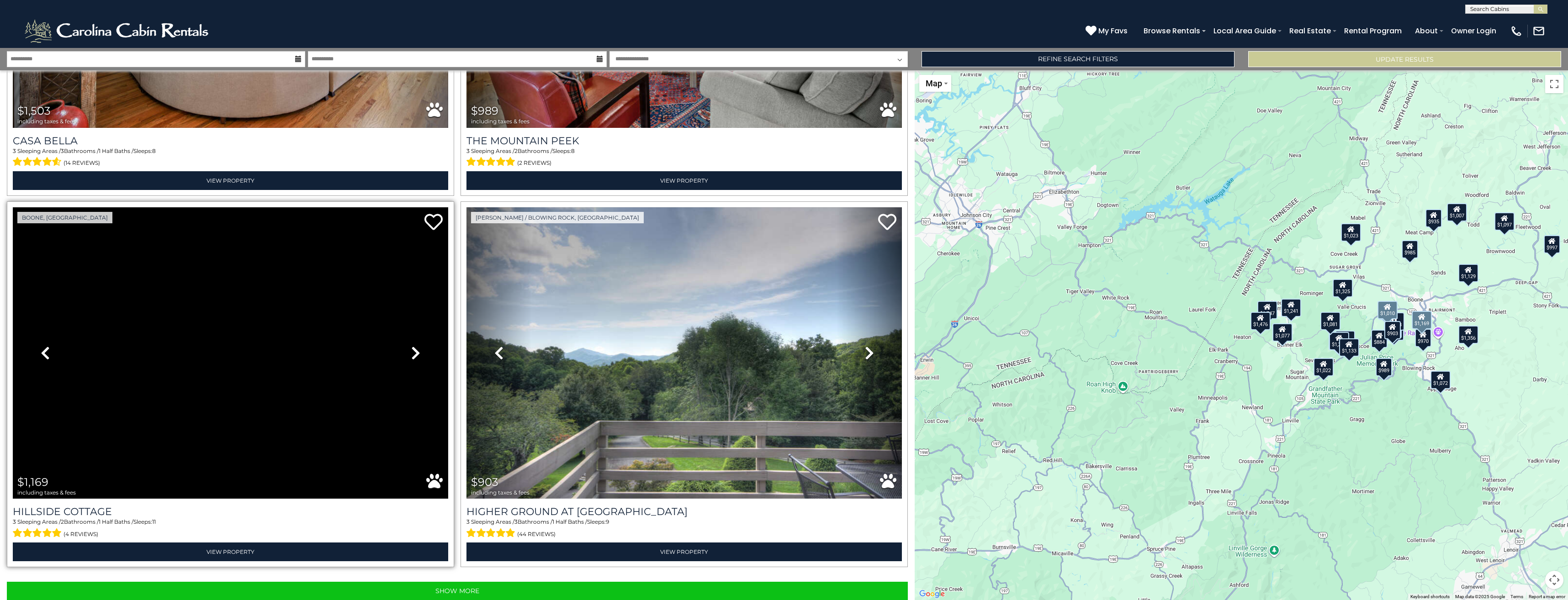
click at [415, 346] on icon at bounding box center [415, 353] width 9 height 15
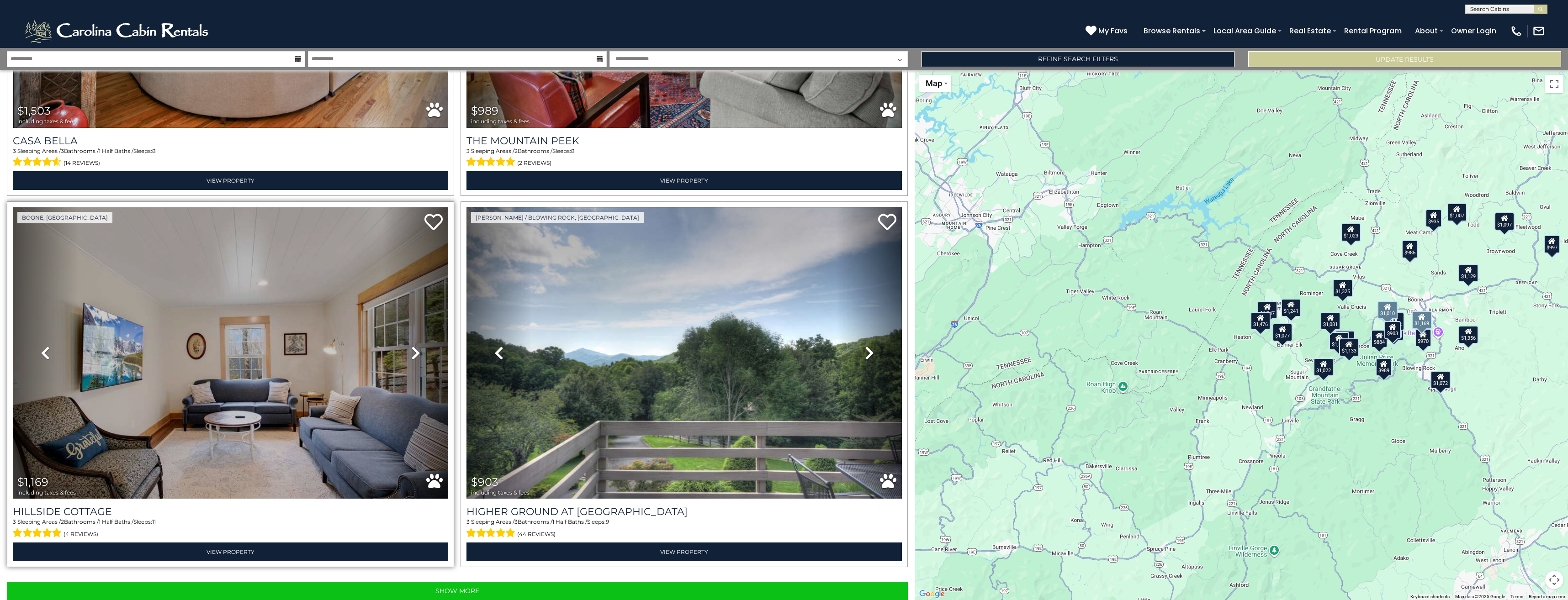
click at [415, 346] on icon at bounding box center [415, 353] width 9 height 15
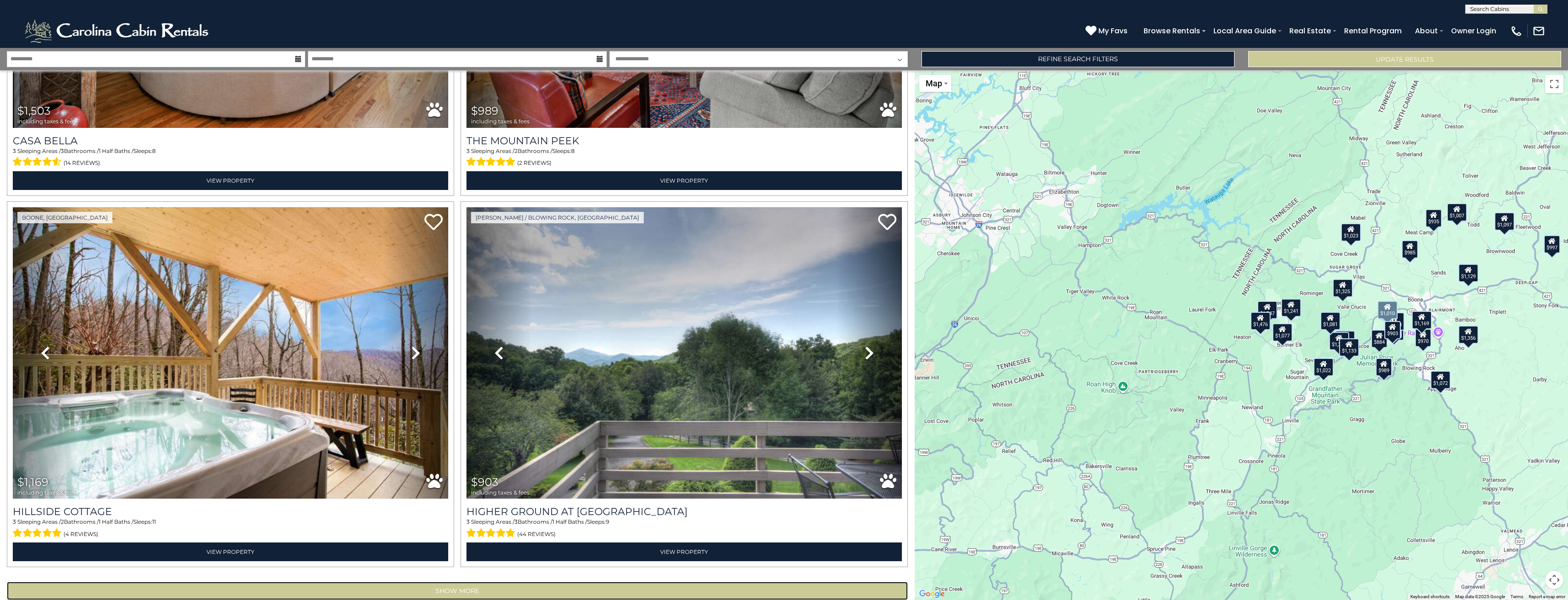
click at [519, 582] on button "Show More" at bounding box center [457, 591] width 901 height 19
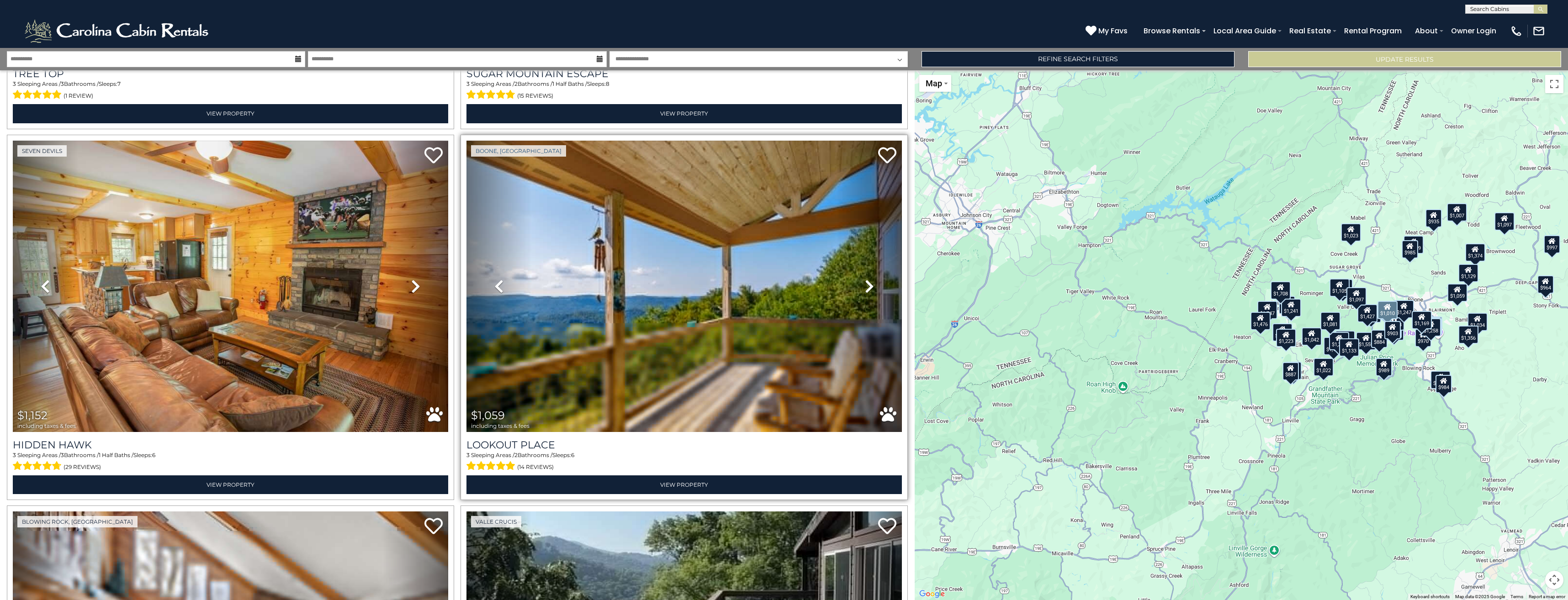
scroll to position [7411, 0]
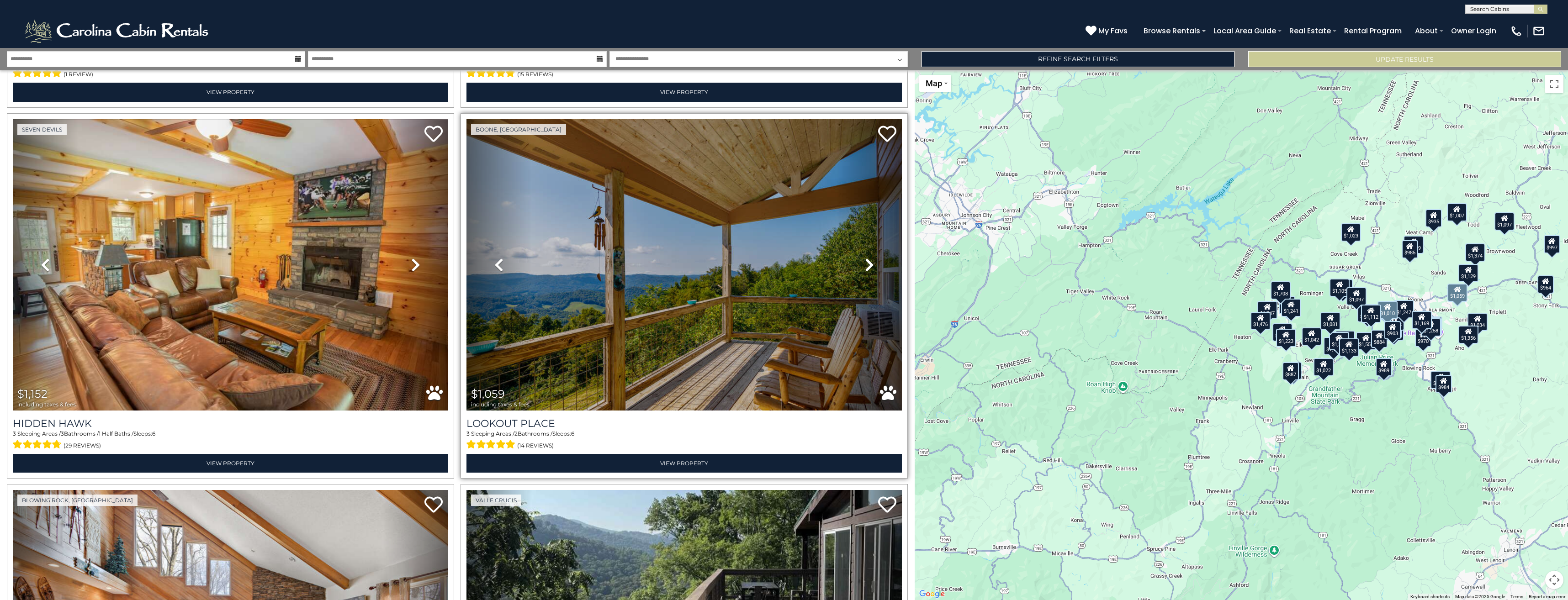
click at [859, 235] on link "Next" at bounding box center [869, 265] width 66 height 292
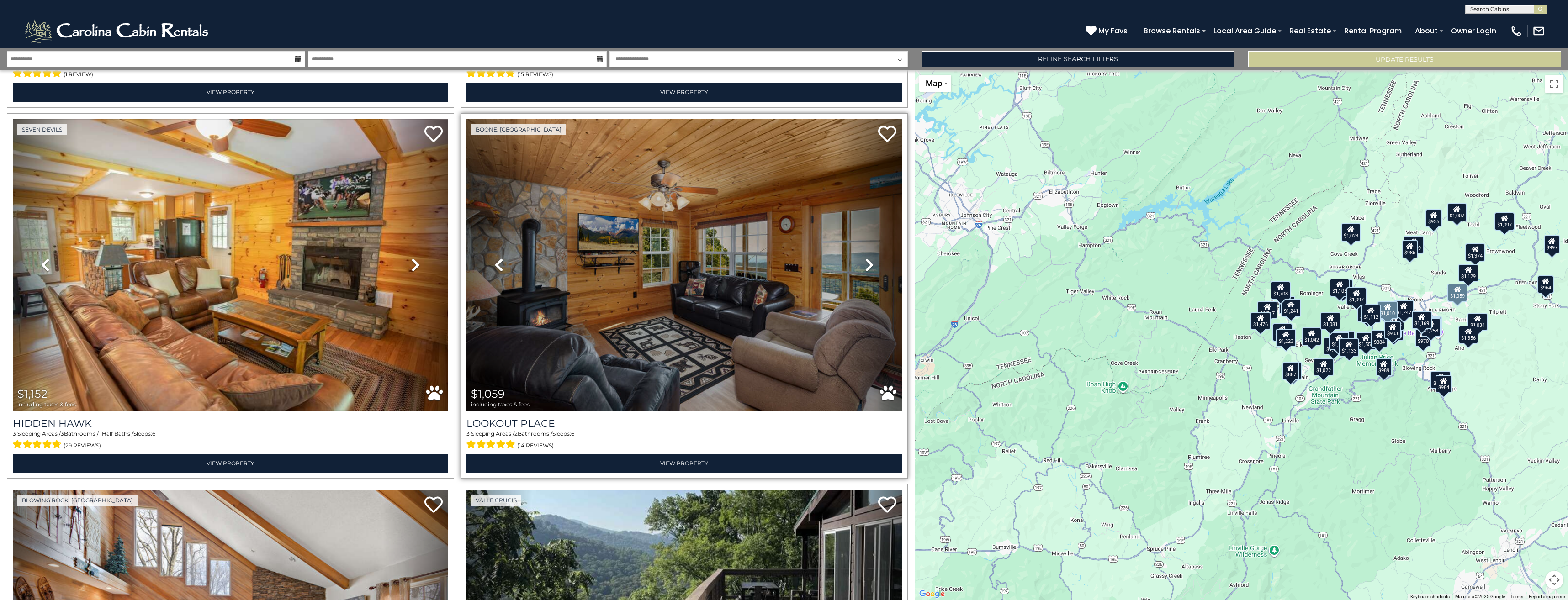
click at [858, 234] on link "Next" at bounding box center [869, 265] width 66 height 292
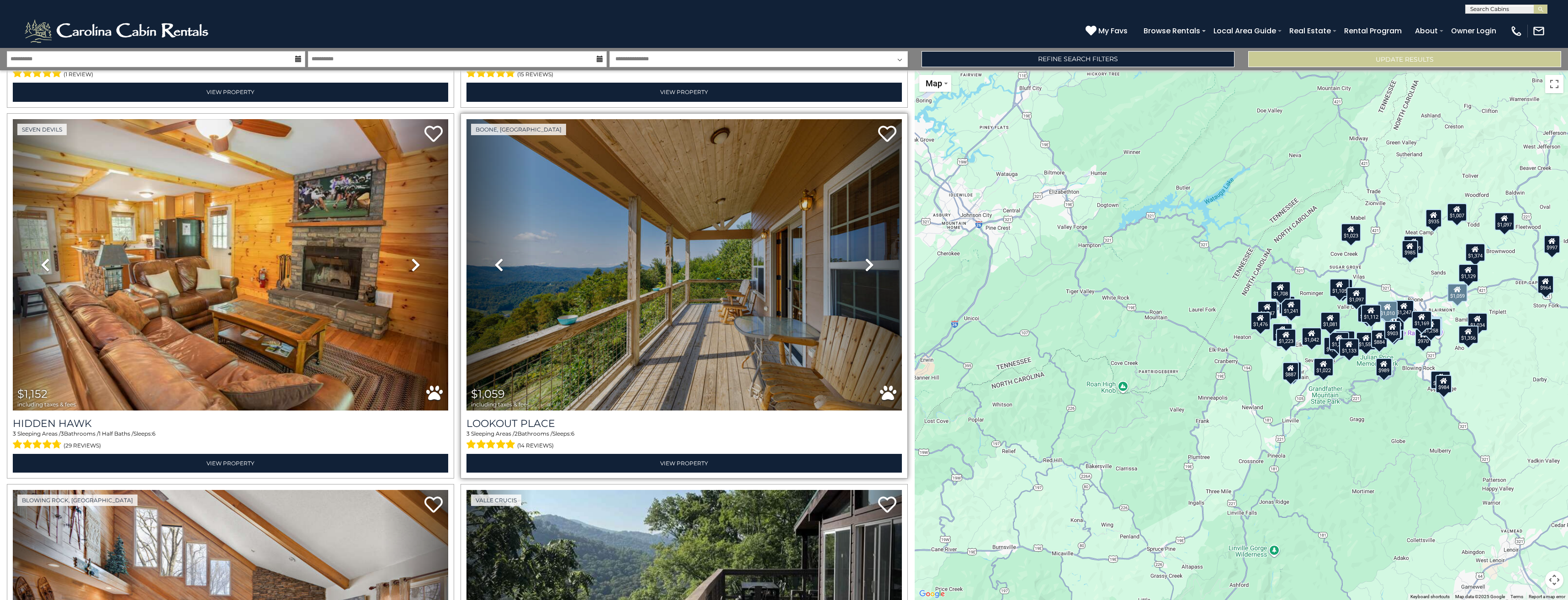
click at [853, 233] on link "Next" at bounding box center [869, 265] width 66 height 292
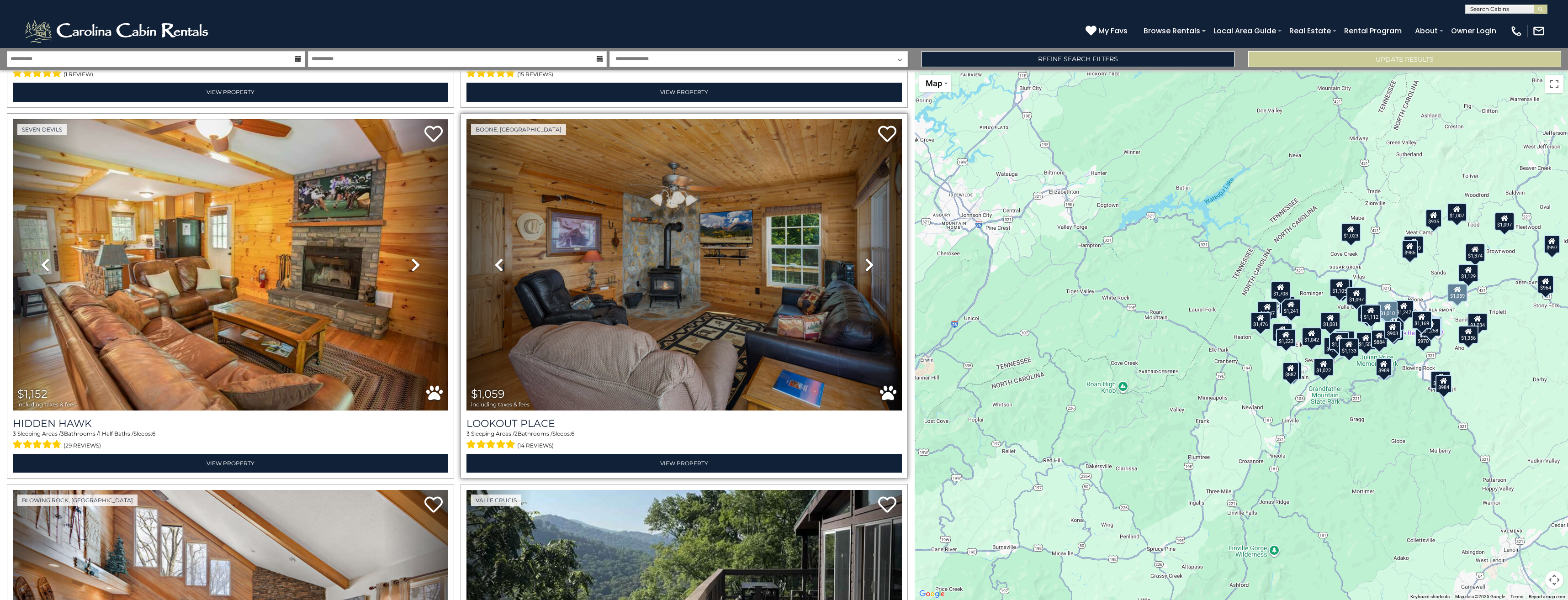
click at [853, 233] on link "Next" at bounding box center [869, 265] width 66 height 292
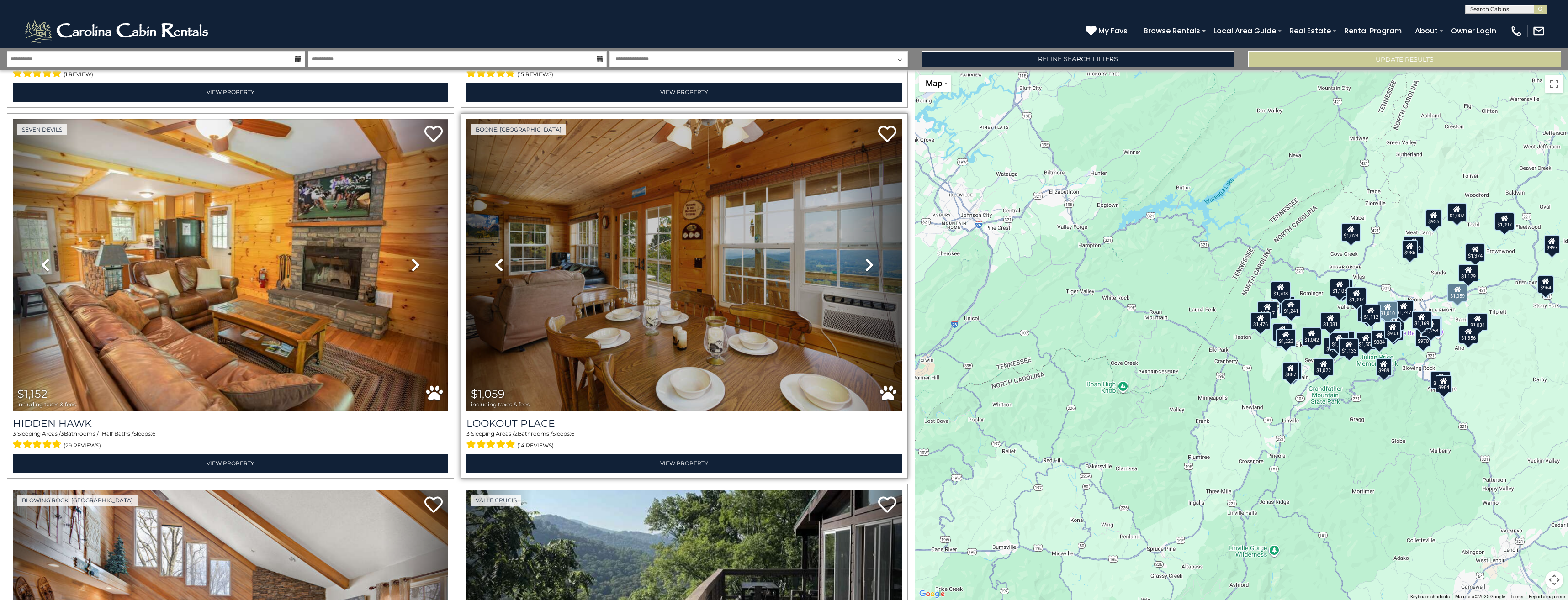
click at [853, 233] on link "Next" at bounding box center [869, 265] width 66 height 292
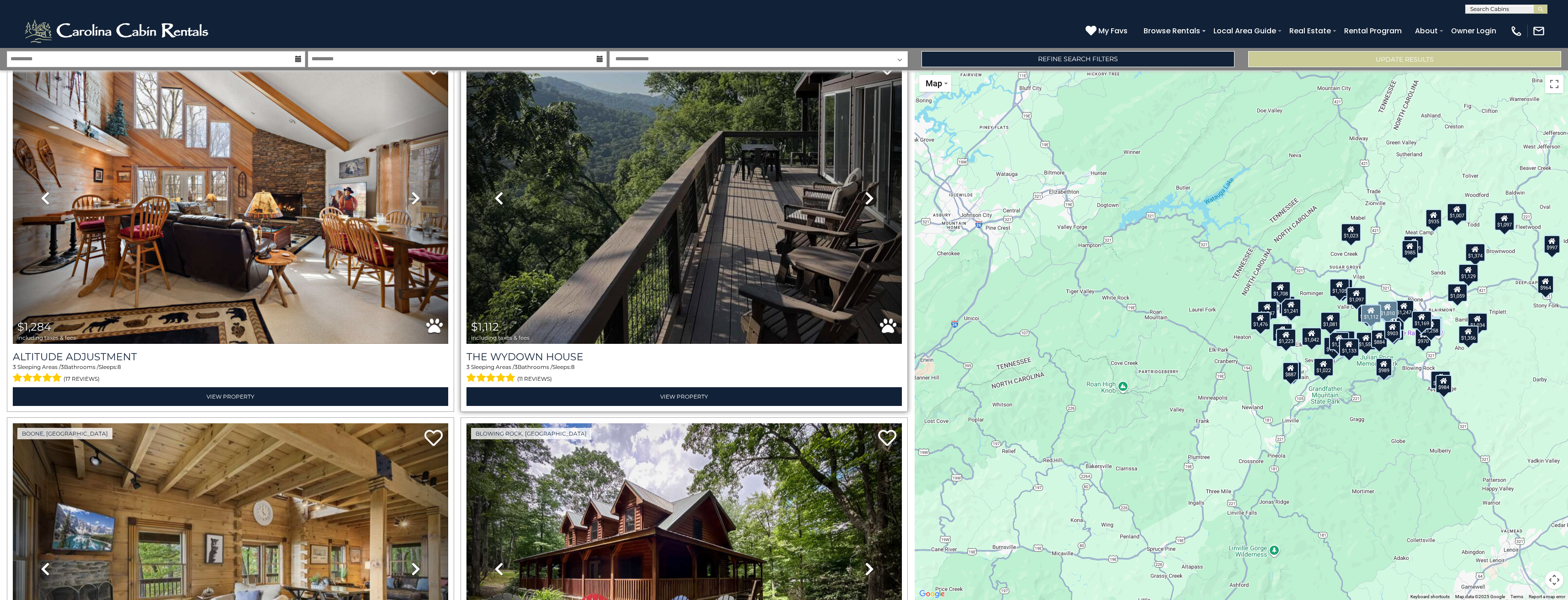
scroll to position [7867, 0]
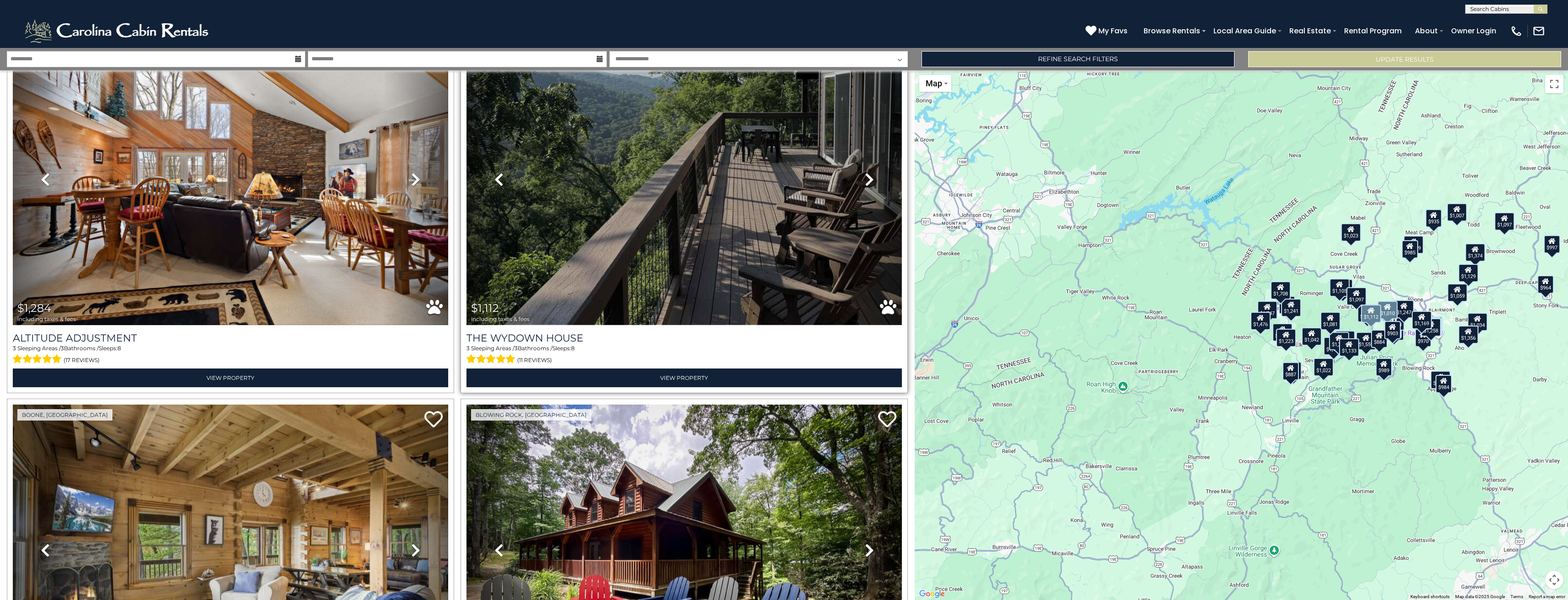
click at [741, 242] on img at bounding box center [684, 179] width 436 height 292
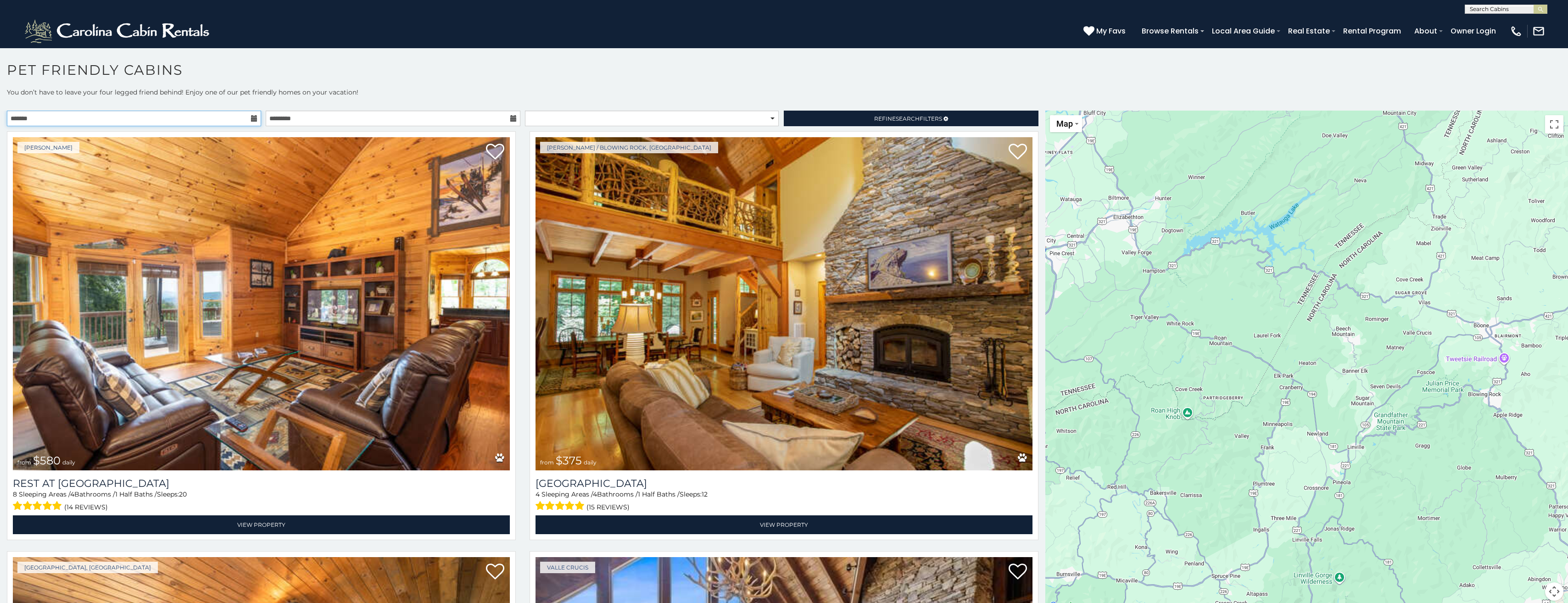
click at [249, 113] on input "text" at bounding box center [134, 118] width 254 height 16
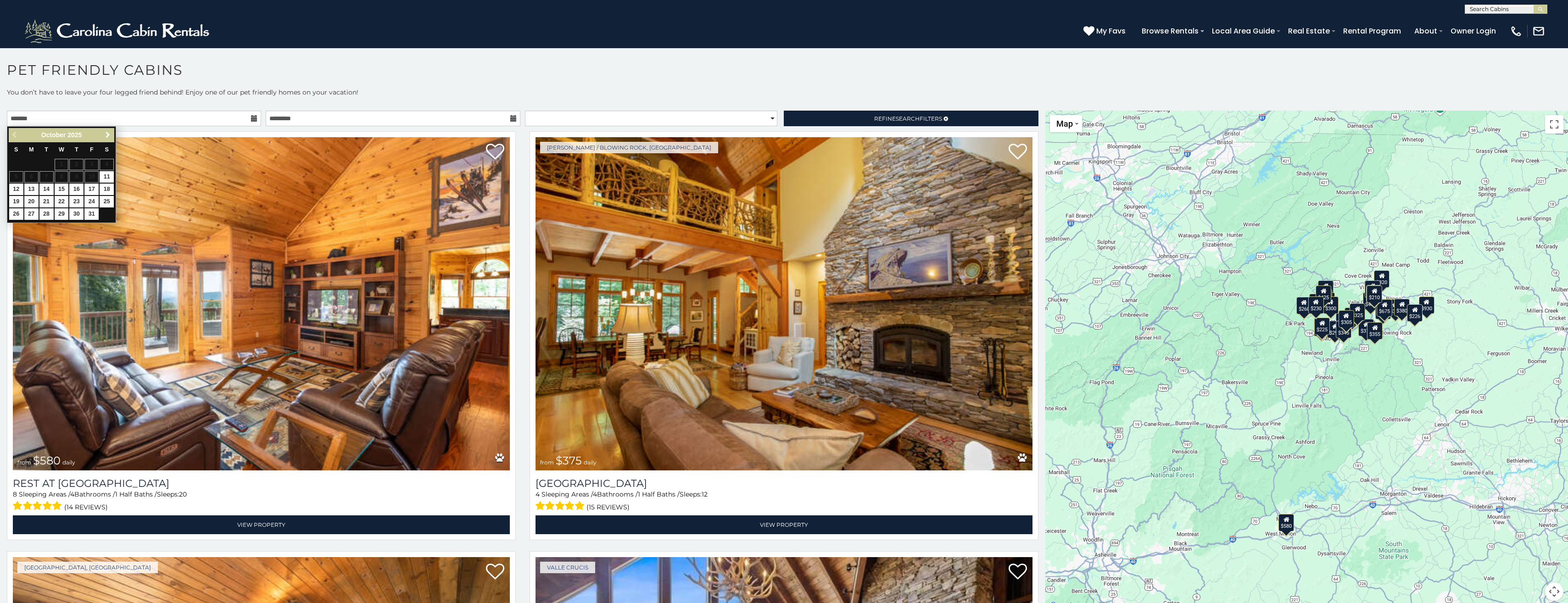
click at [110, 138] on span "Next" at bounding box center [108, 135] width 7 height 7
click at [94, 176] on link "7" at bounding box center [91, 177] width 14 height 11
type input "**********"
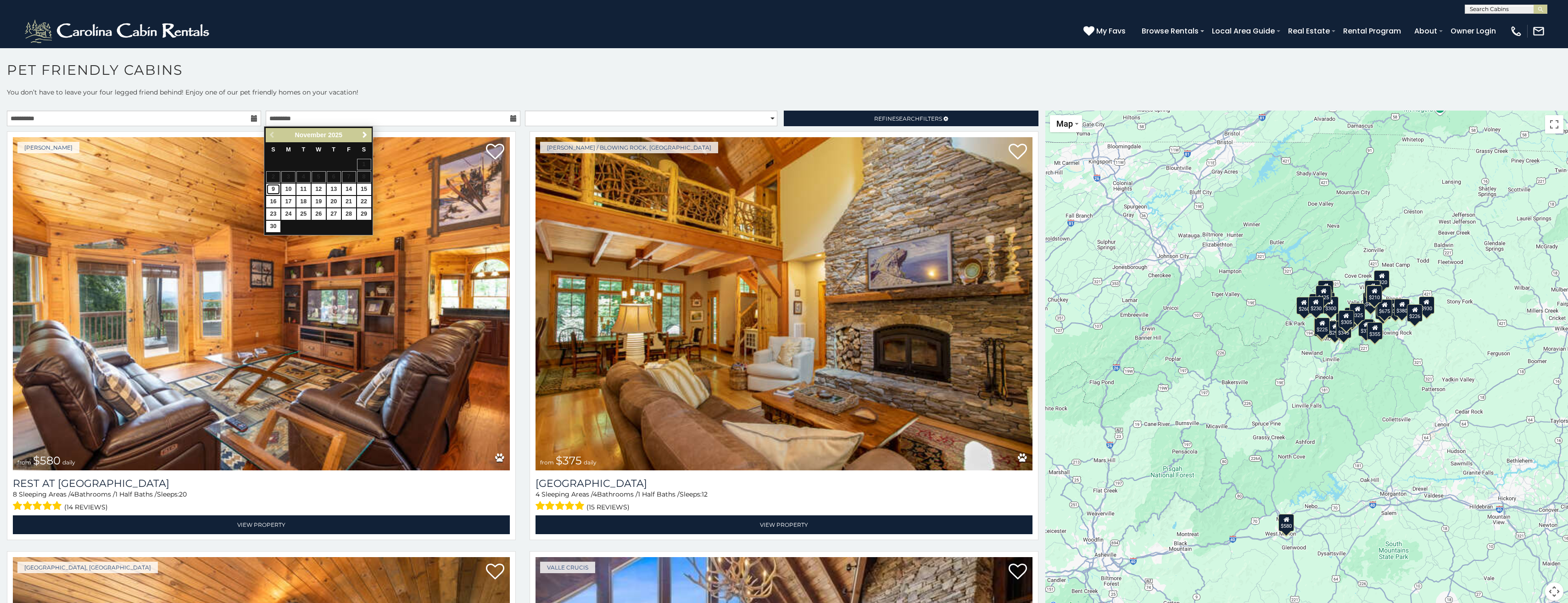
click at [275, 190] on link "9" at bounding box center [273, 189] width 14 height 11
type input "**********"
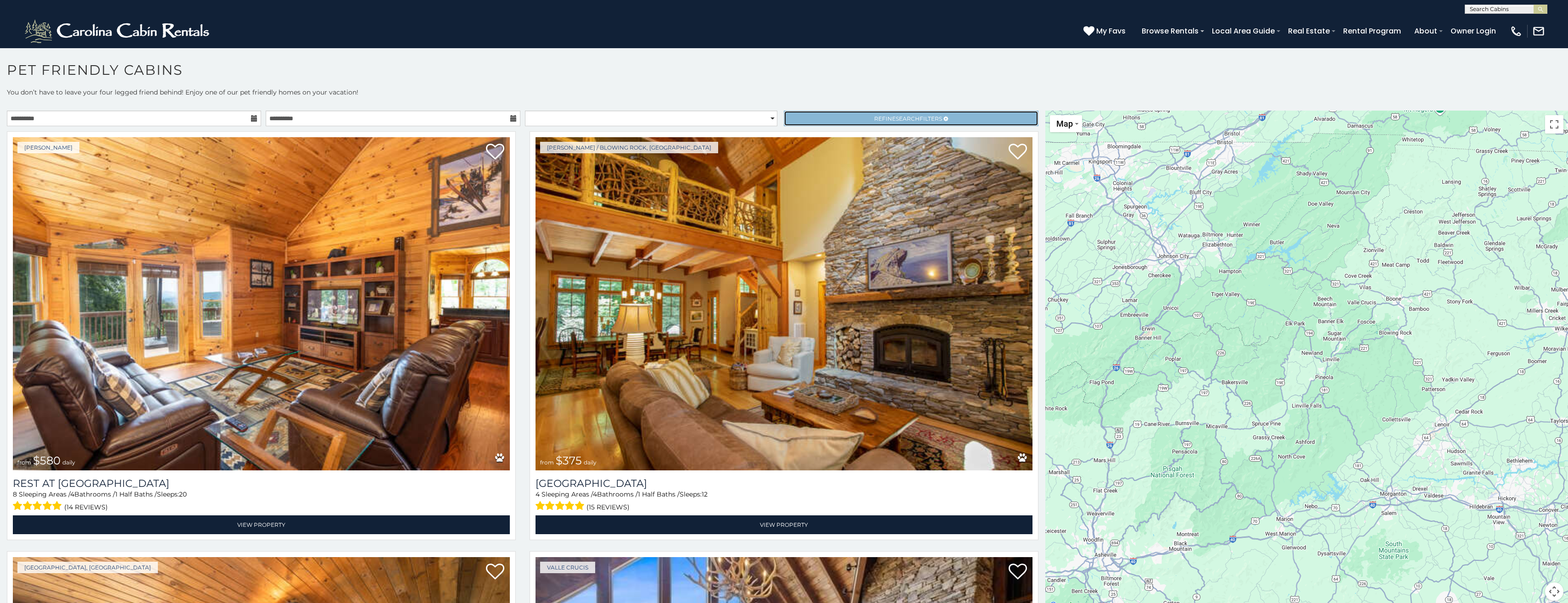
click at [809, 119] on link "Refine Search Filters" at bounding box center [910, 118] width 254 height 16
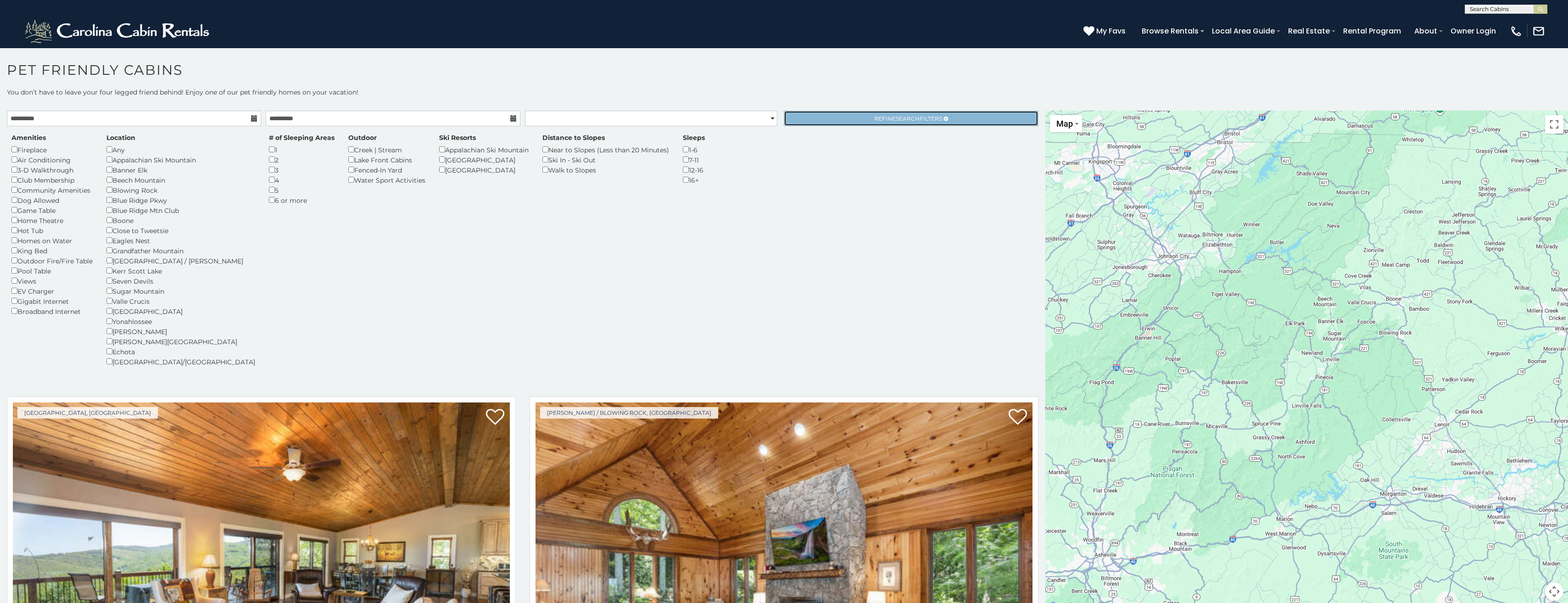
click at [896, 116] on span "Search" at bounding box center [907, 118] width 24 height 7
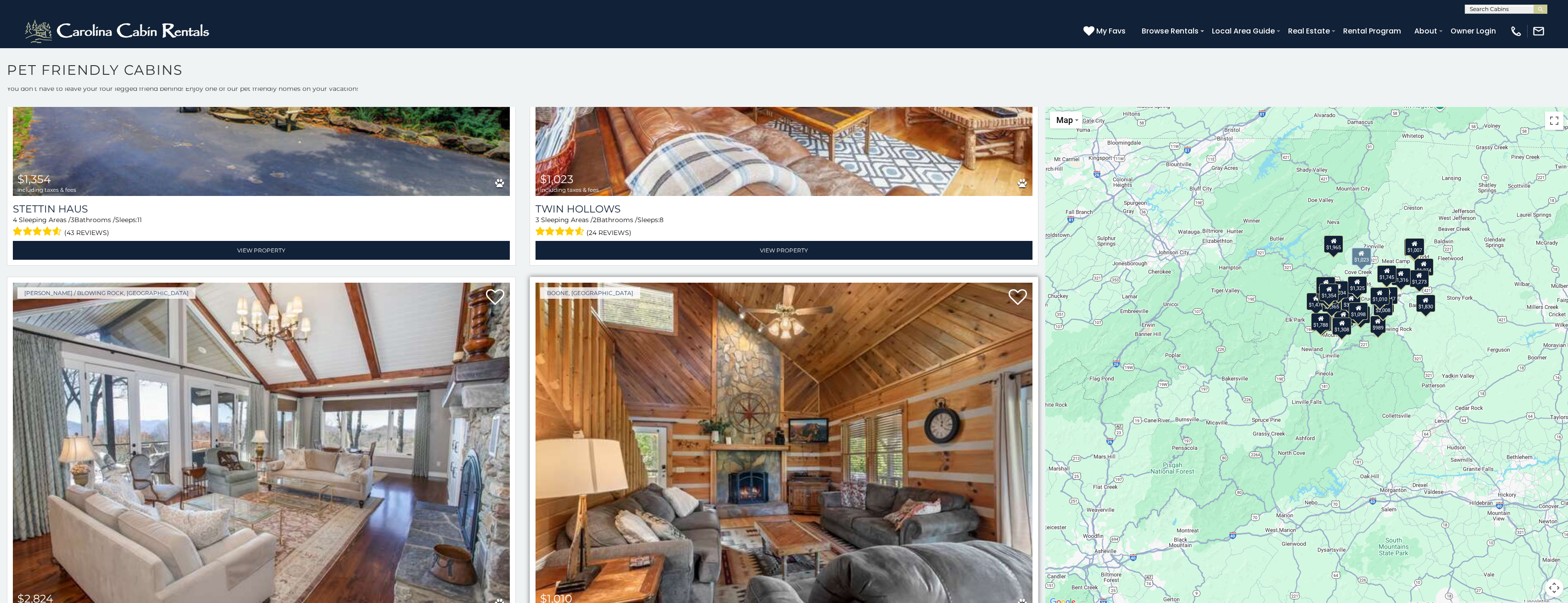
scroll to position [872, 0]
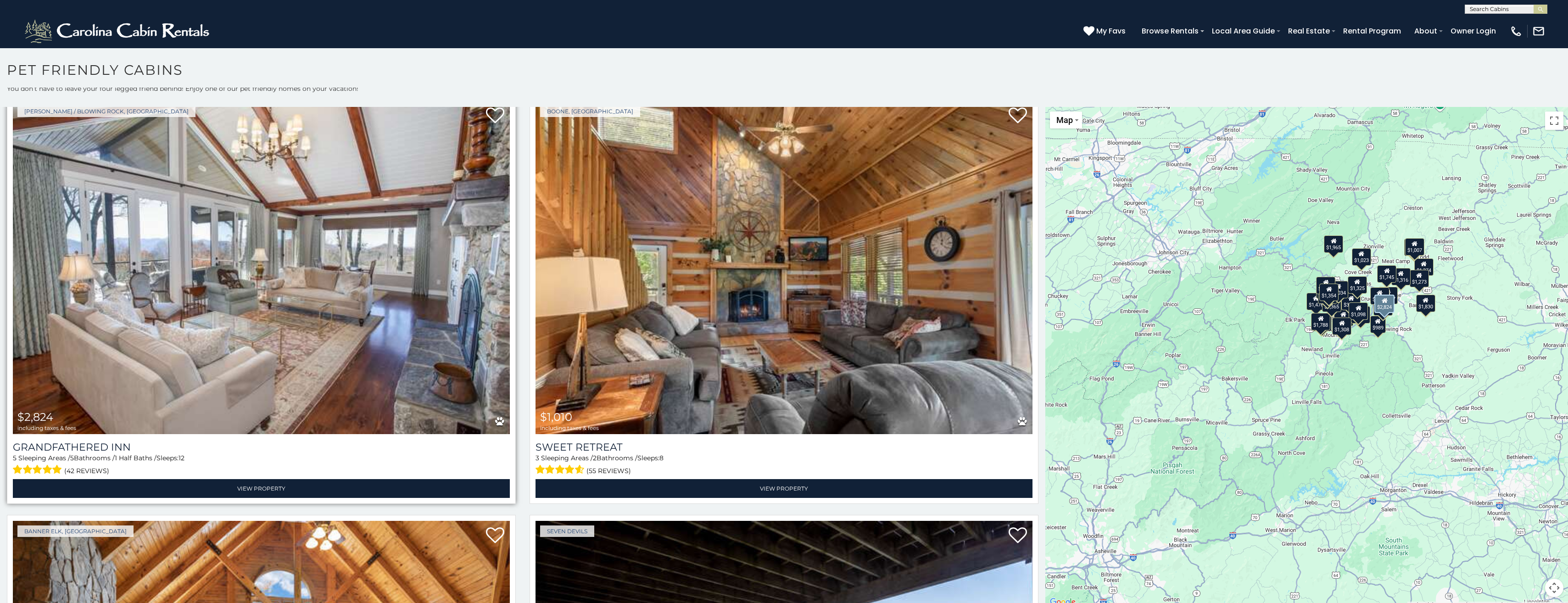
click at [427, 280] on img at bounding box center [262, 267] width 497 height 333
click at [495, 417] on icon at bounding box center [500, 421] width 9 height 10
click at [367, 471] on div "Grandfathered Inn 5 Sleeping Areas / 5 Bathrooms / 1 Half Baths / Sleeps: 12 (4…" at bounding box center [262, 469] width 497 height 57
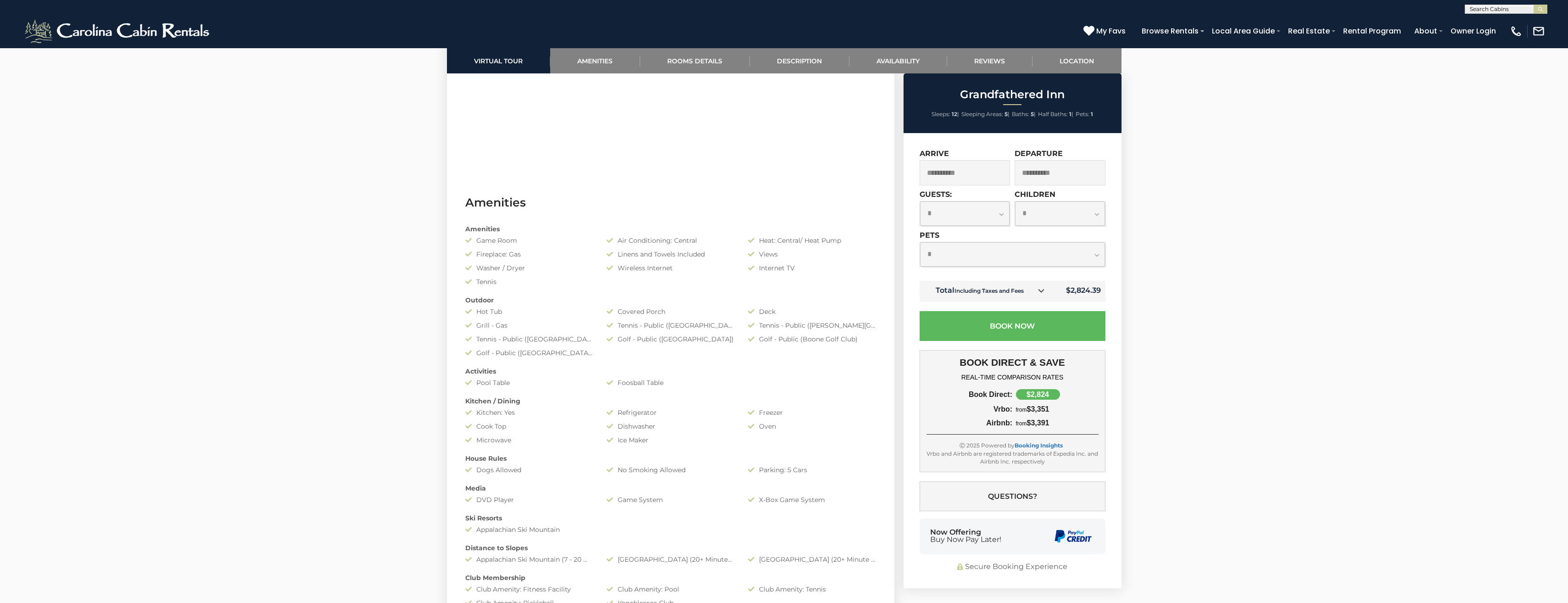
scroll to position [551, 0]
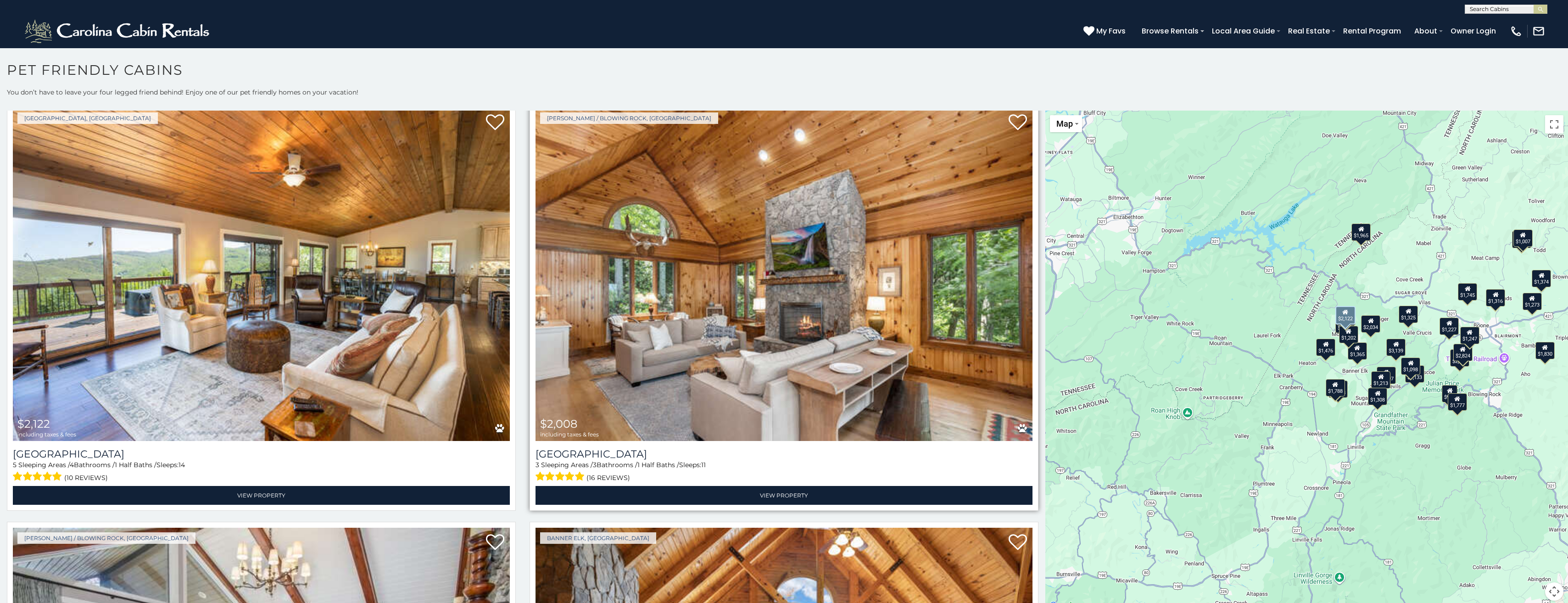
scroll to position [46, 0]
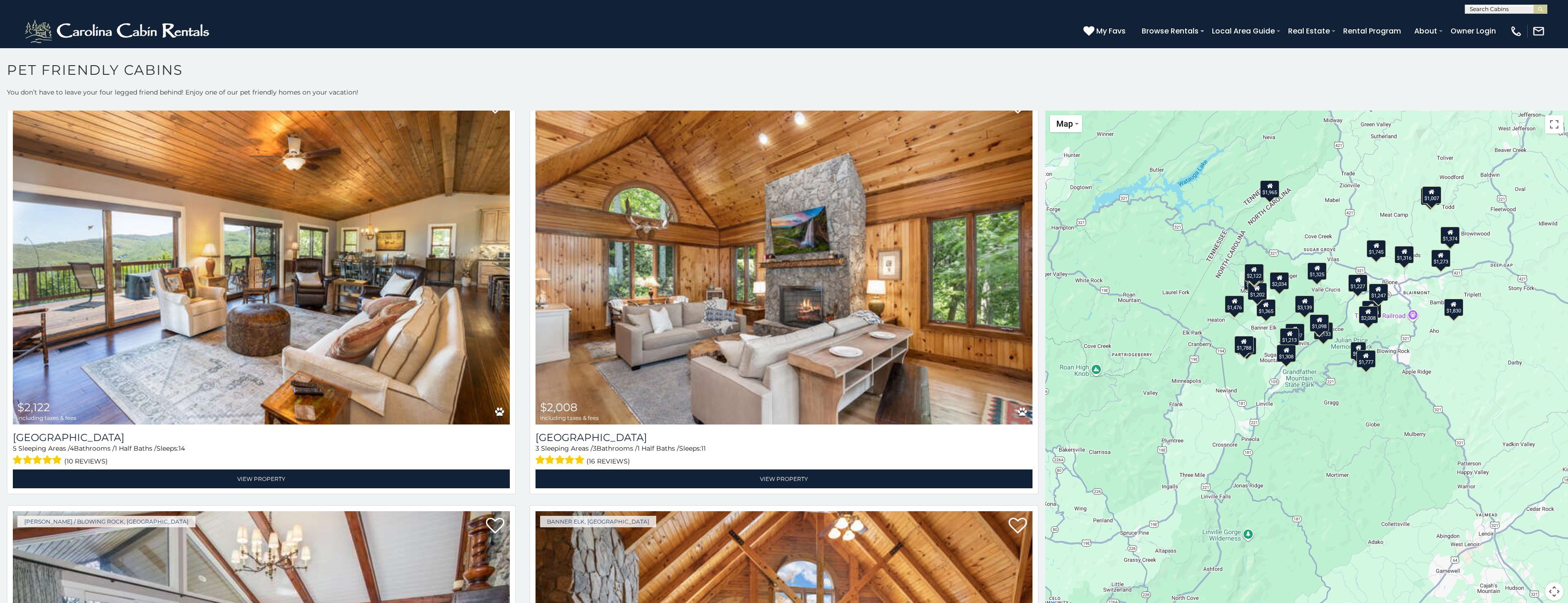
drag, startPoint x: 1214, startPoint y: 393, endPoint x: 1105, endPoint y: 338, distance: 122.1
click at [1106, 338] on div "$2,122 $2,008 $2,824 $1,328 $1,297 $1,476 $1,374 $1,213 $1,217 $1,595 $3,139 $1…" at bounding box center [1306, 361] width 523 height 501
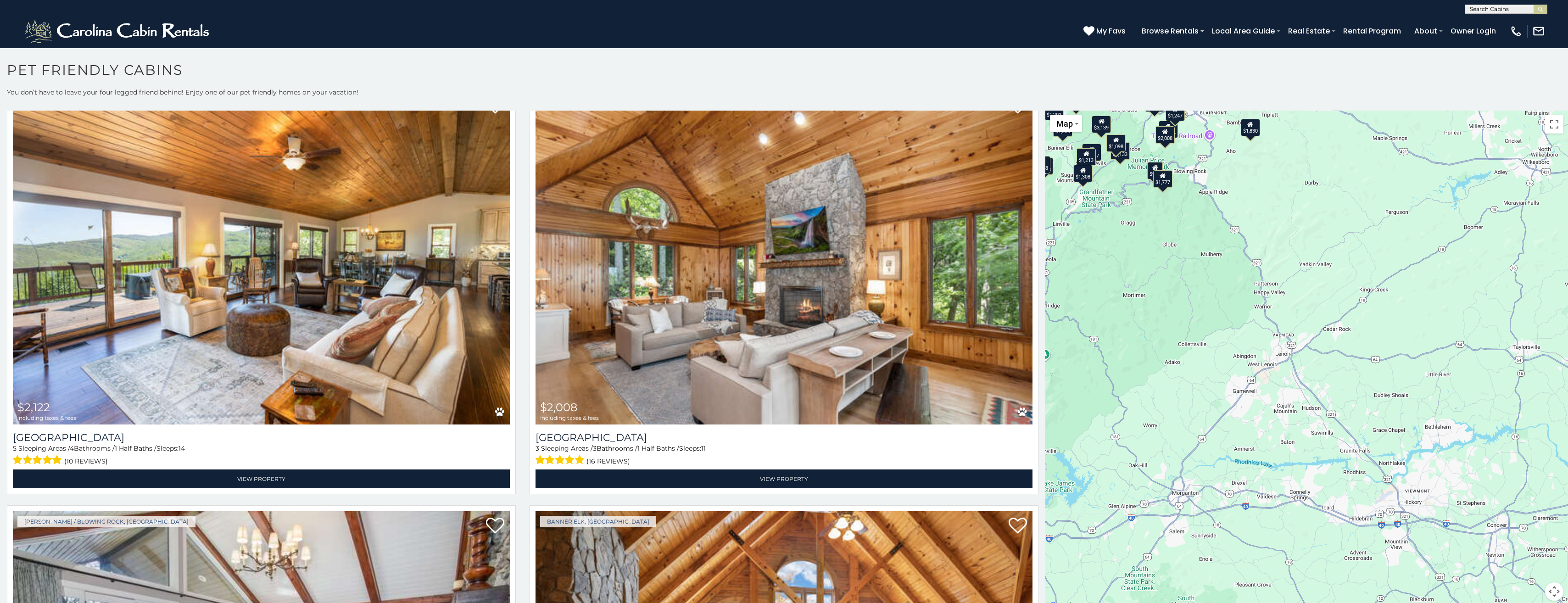
drag, startPoint x: 1498, startPoint y: 417, endPoint x: 1313, endPoint y: 230, distance: 263.0
click at [1324, 237] on div "$2,122 $2,008 $2,824 $1,328 $1,297 $1,476 $1,374 $1,213 $1,217 $1,595 $3,139 $1…" at bounding box center [1306, 361] width 523 height 501
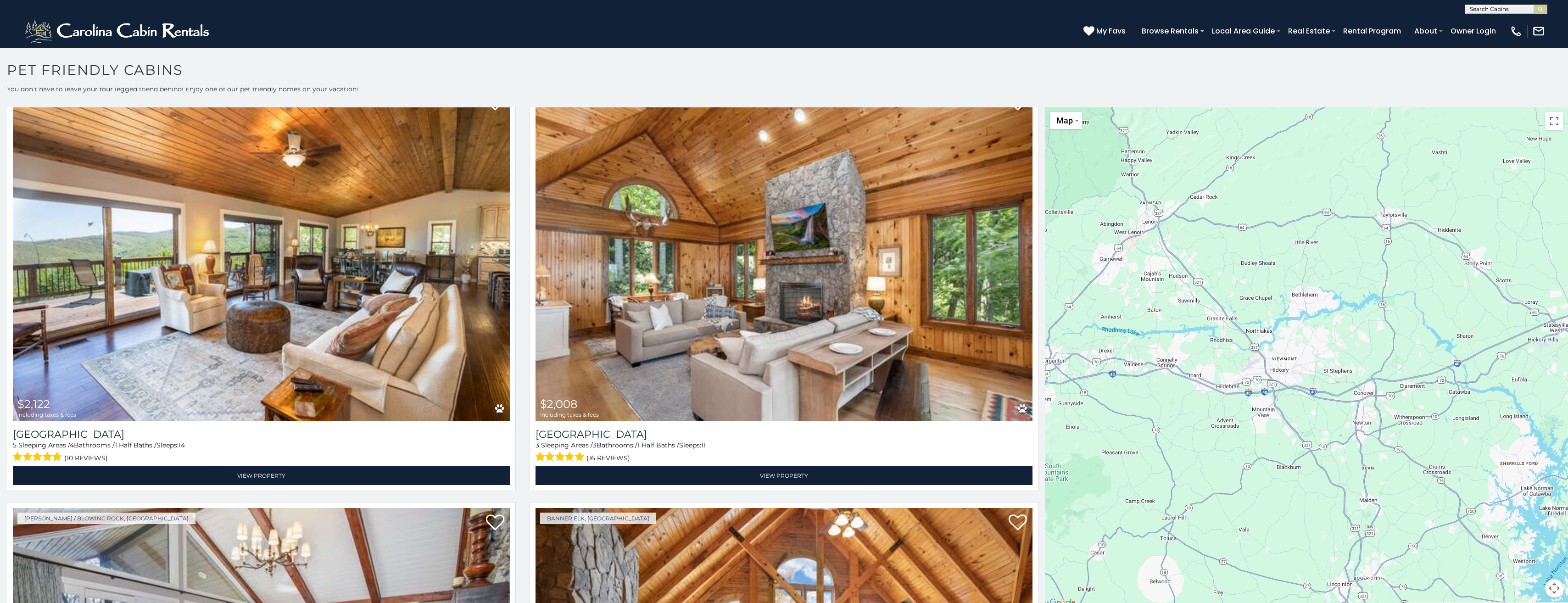
scroll to position [4, 0]
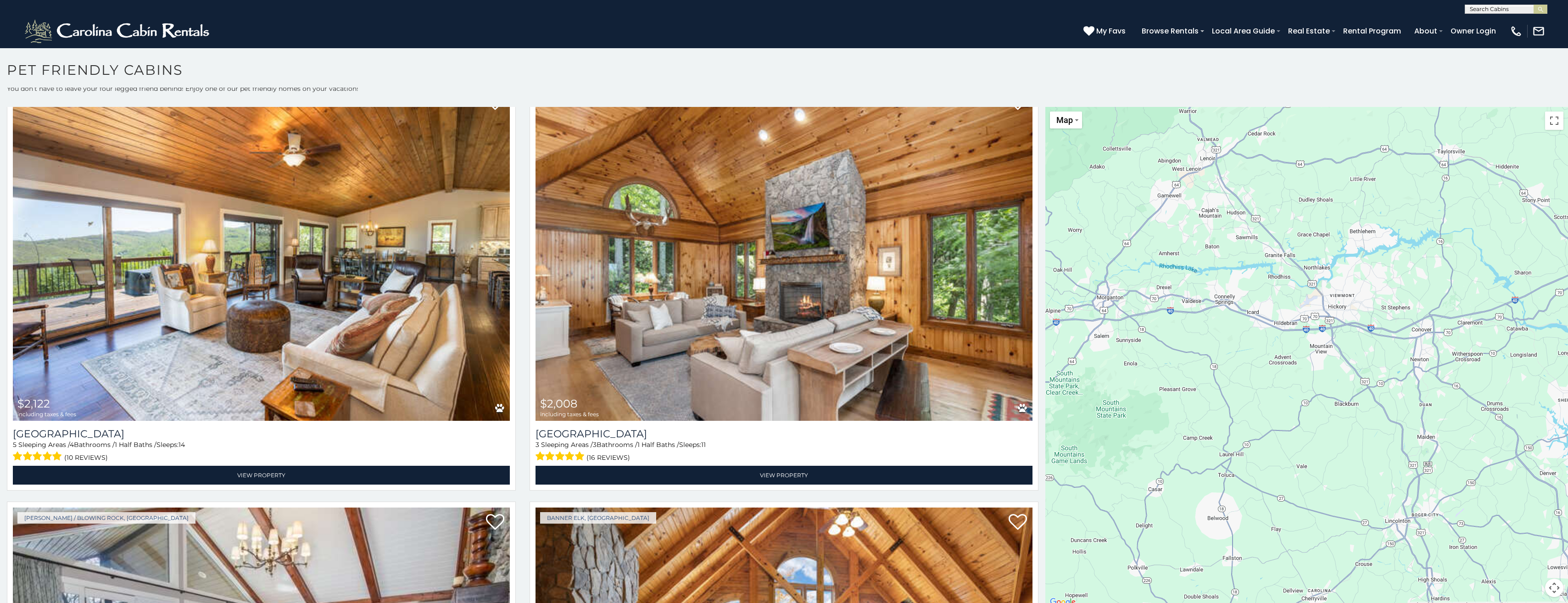
drag, startPoint x: 1291, startPoint y: 366, endPoint x: 1350, endPoint y: 303, distance: 86.3
click at [1350, 303] on div "$2,122 $2,008 $2,824 $1,328 $1,297 $1,476 $1,374 $1,213 $1,217 $1,595 $3,139 $1…" at bounding box center [1306, 357] width 523 height 501
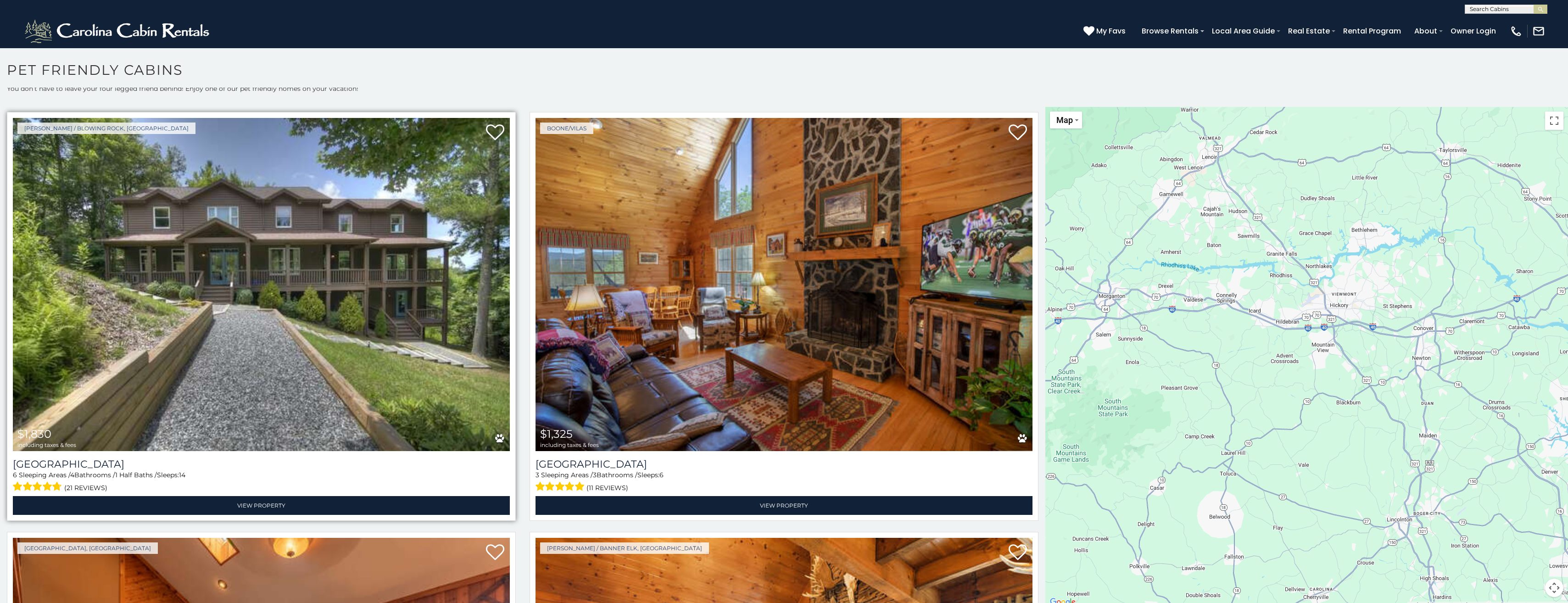
scroll to position [2937, 0]
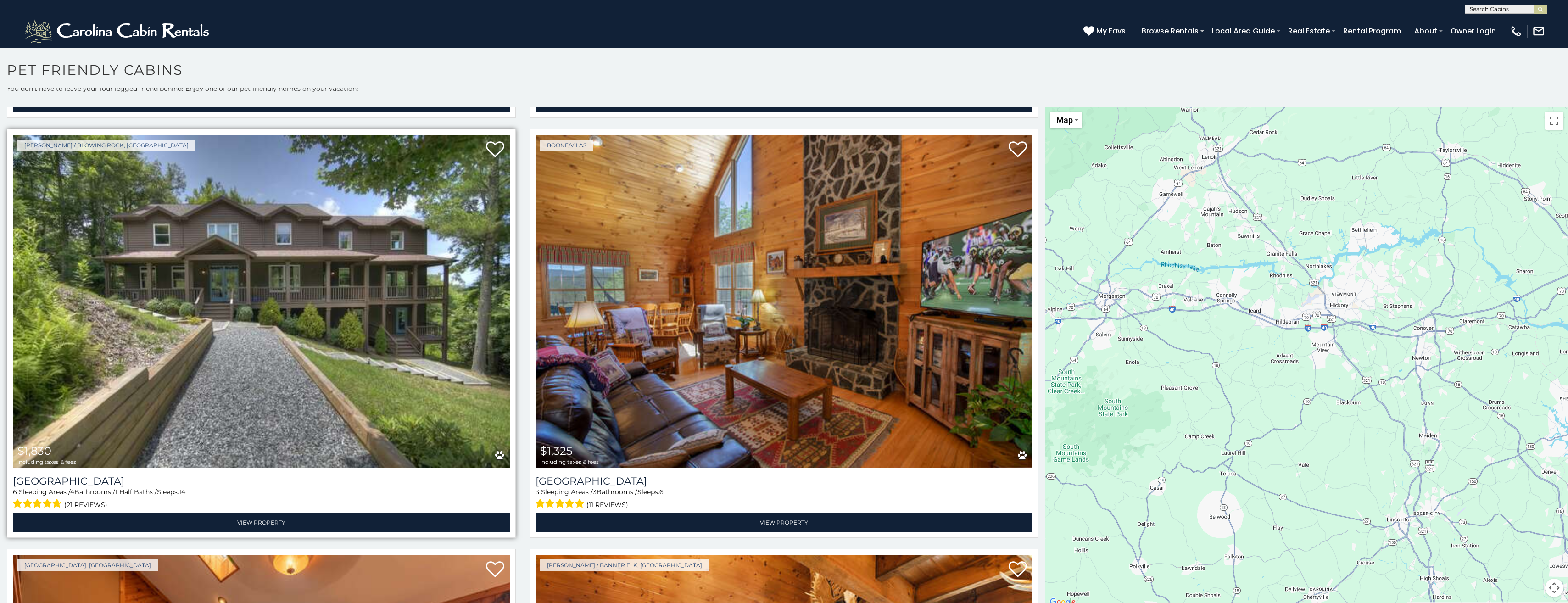
click at [483, 285] on img at bounding box center [262, 302] width 497 height 333
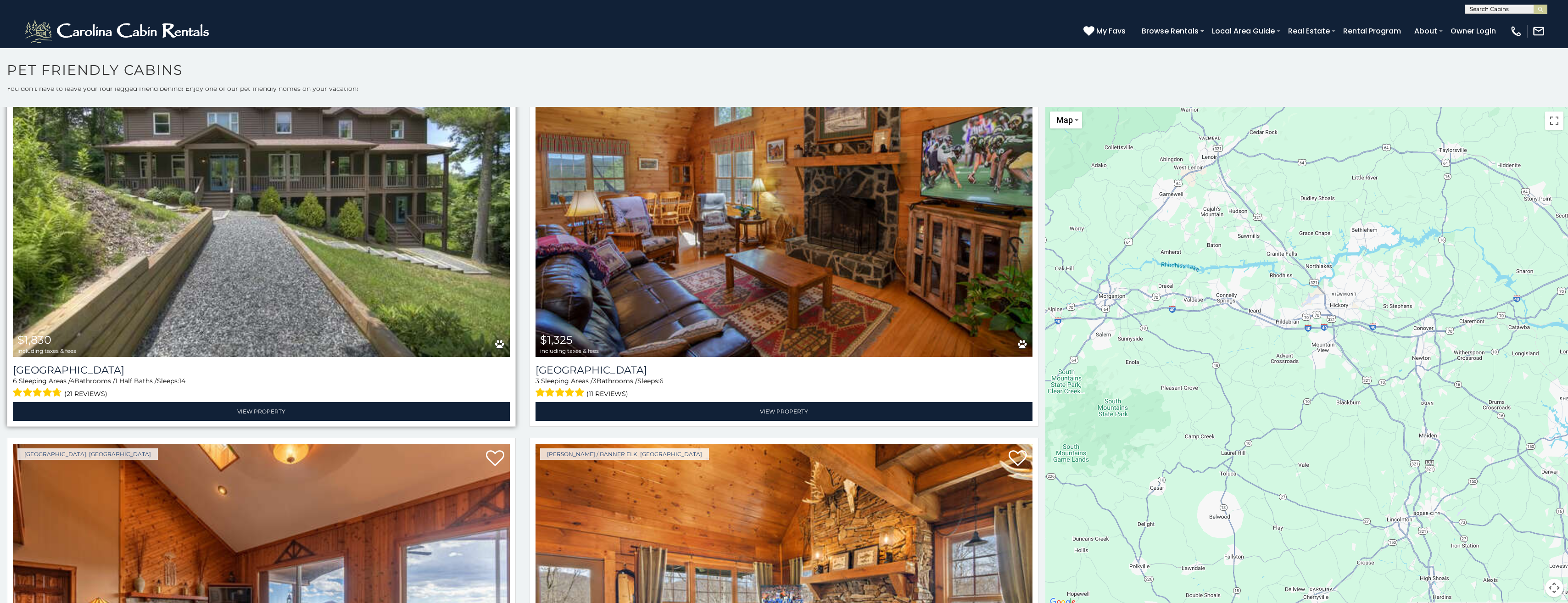
scroll to position [3167, 0]
